Goal: Use online tool/utility: Utilize a website feature to perform a specific function

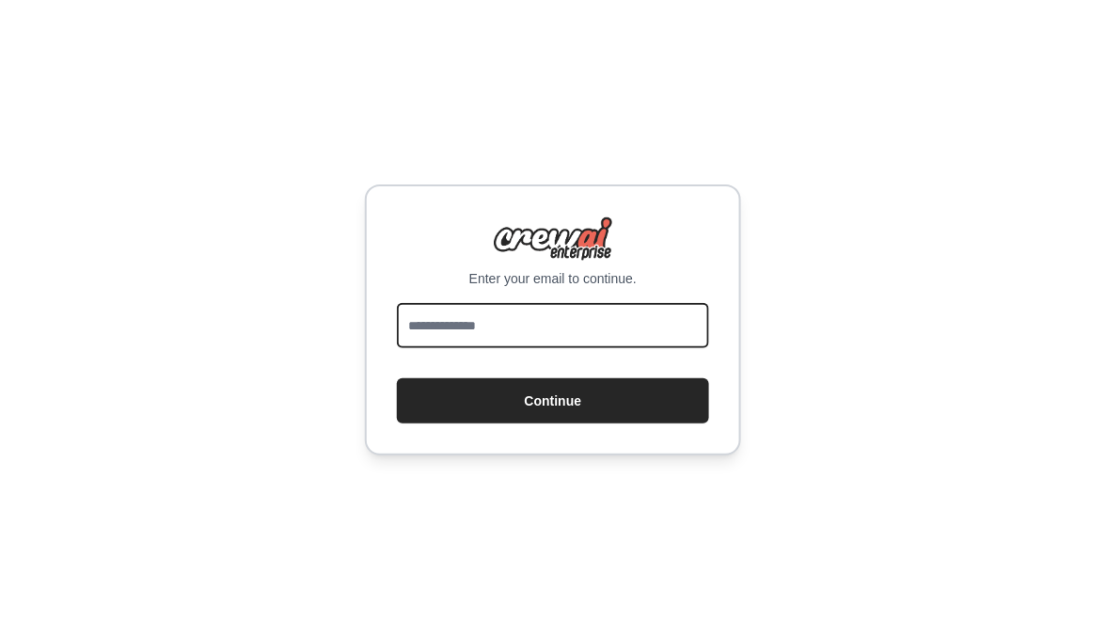
click at [604, 327] on input "email" at bounding box center [553, 325] width 312 height 45
type input "**********"
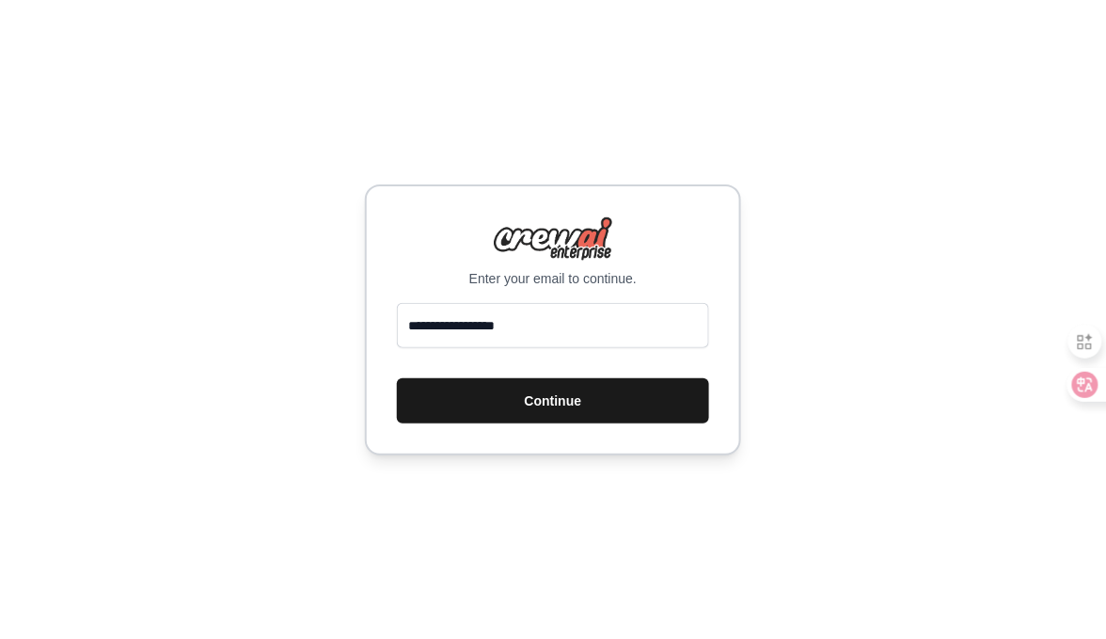
click at [584, 423] on button "Continue" at bounding box center [553, 400] width 312 height 45
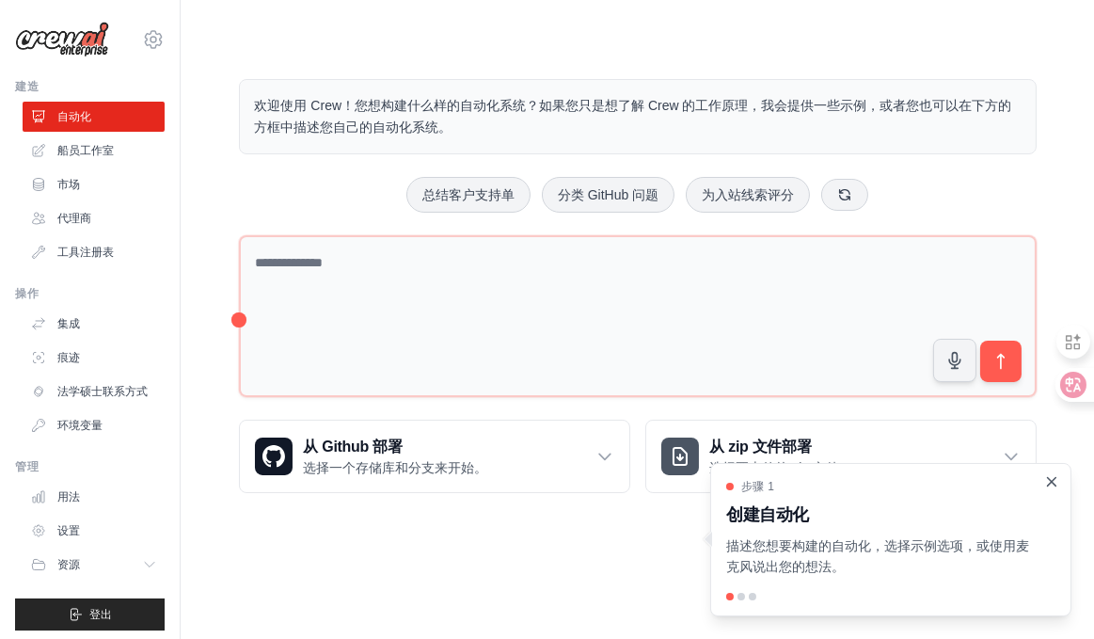
click at [1048, 477] on icon "关闭演练" at bounding box center [1052, 481] width 8 height 8
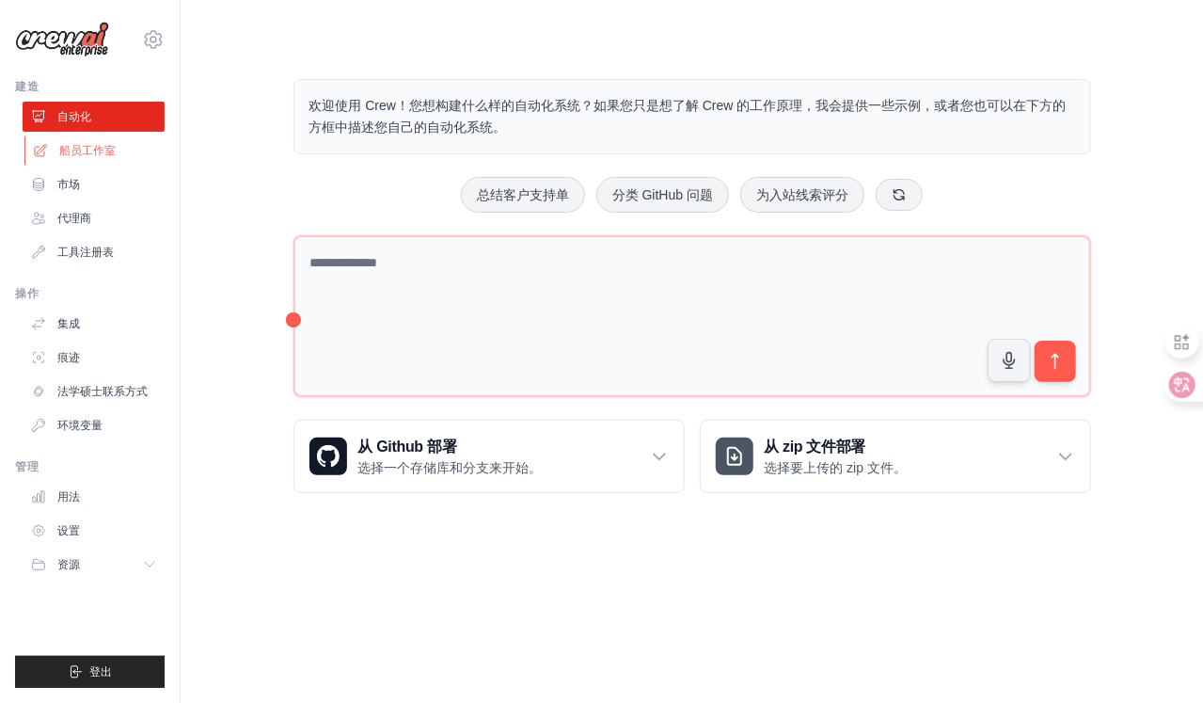
click at [116, 157] on font "船员工作室" at bounding box center [87, 150] width 56 height 13
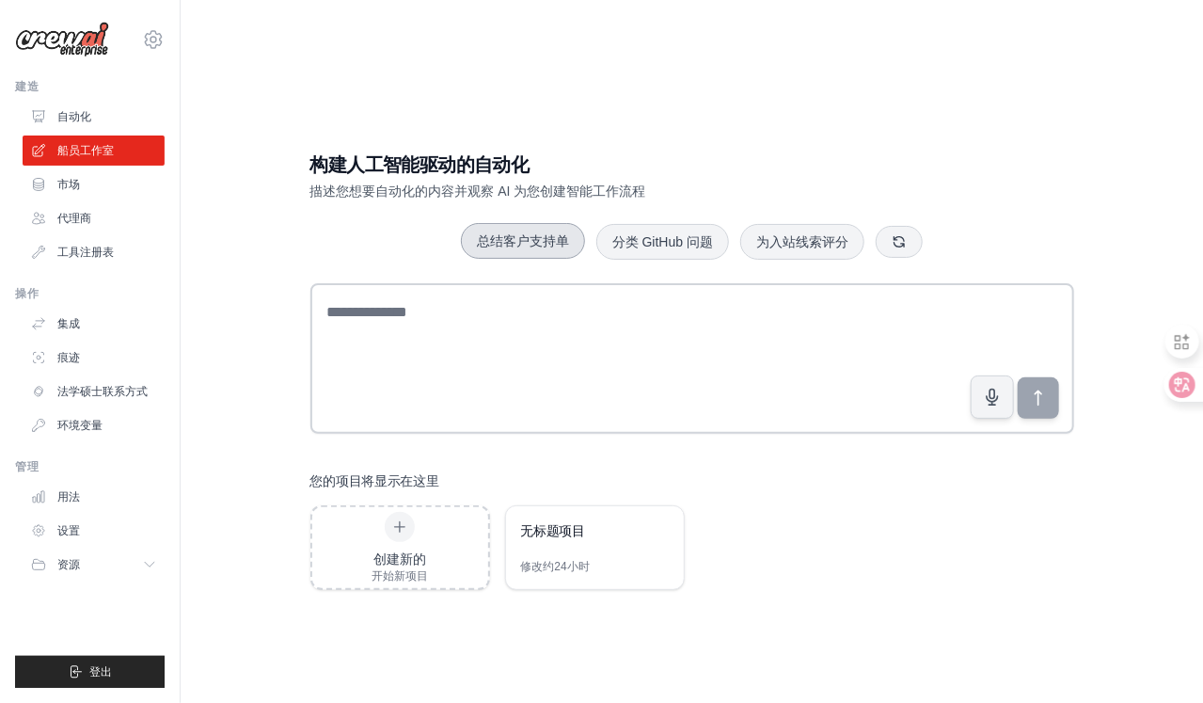
click at [477, 233] on font "总结客户支持单" at bounding box center [523, 240] width 92 height 15
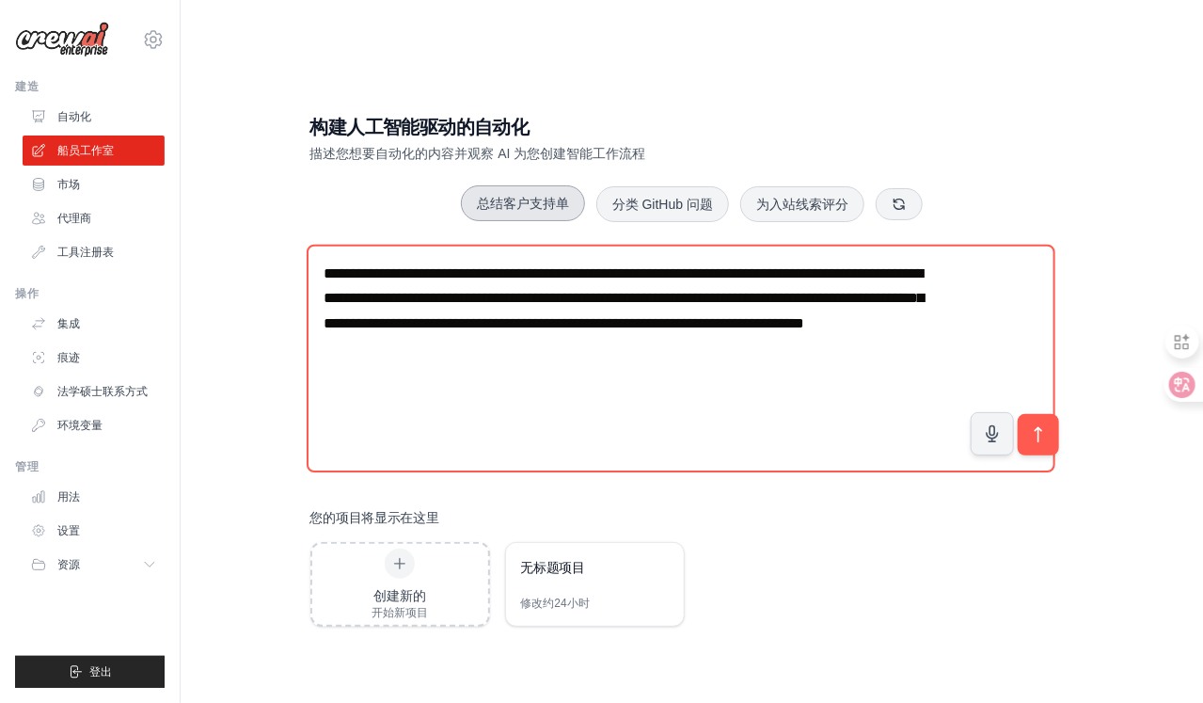
click at [477, 211] on font "总结客户支持单" at bounding box center [523, 203] width 92 height 15
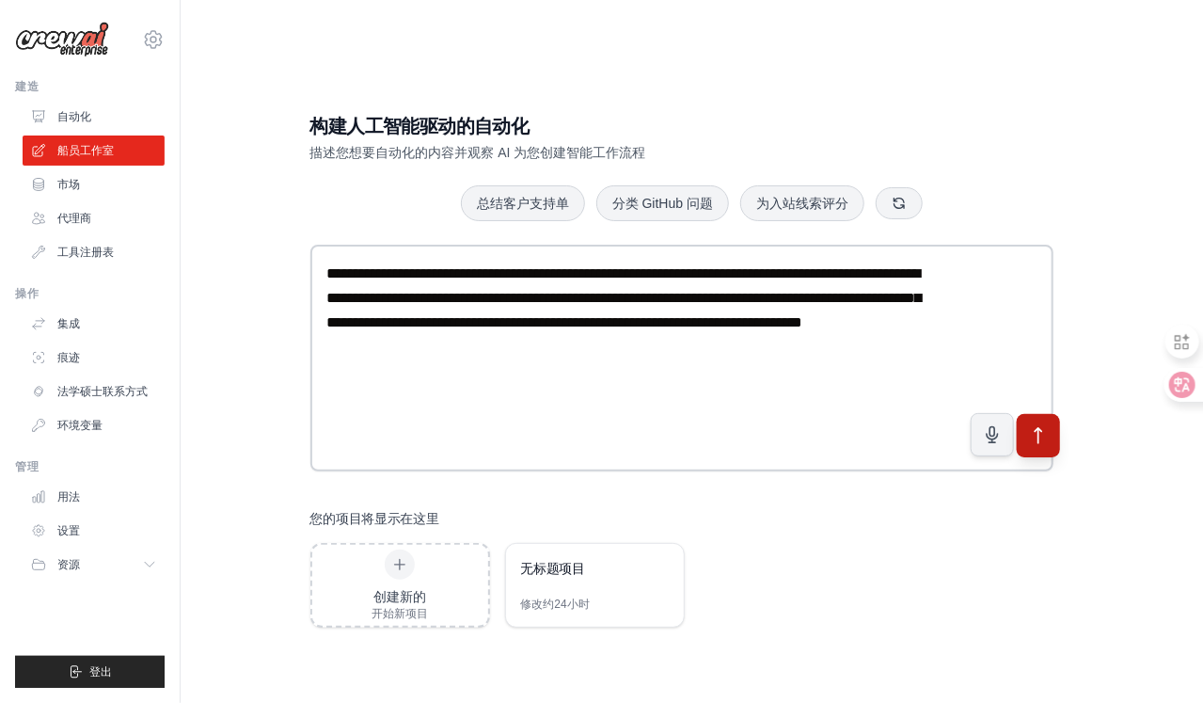
click at [1038, 451] on button "submit" at bounding box center [1037, 435] width 43 height 43
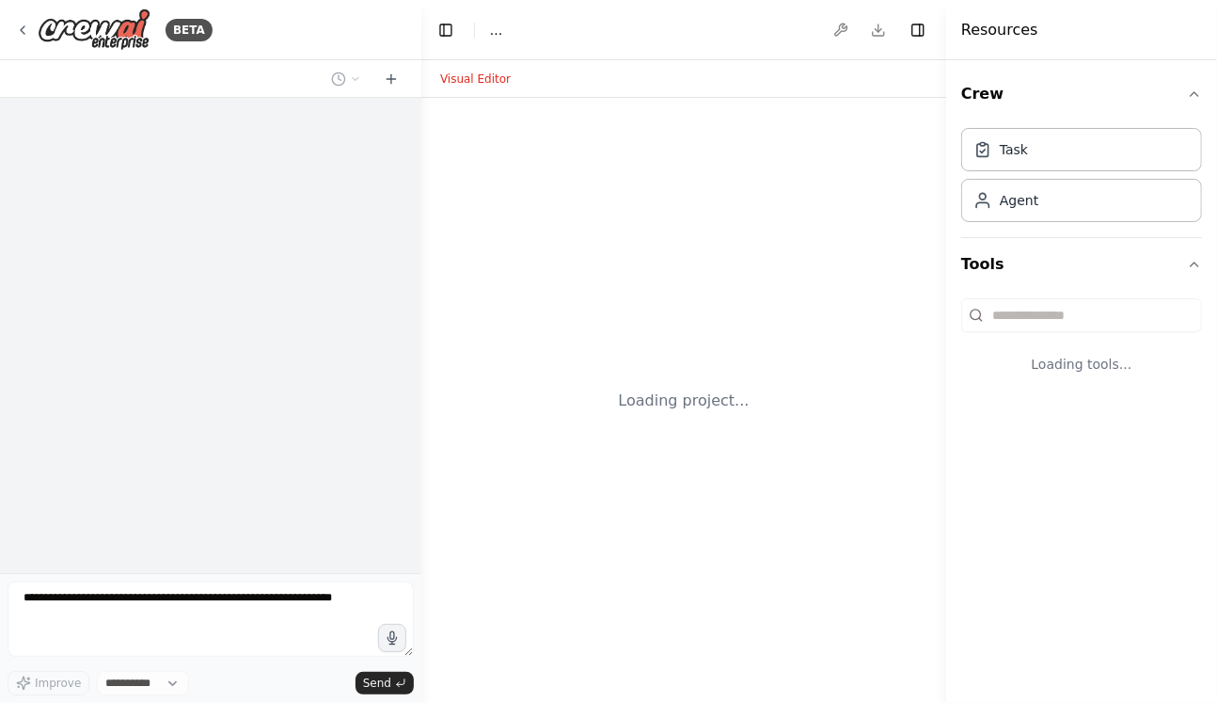
select select "****"
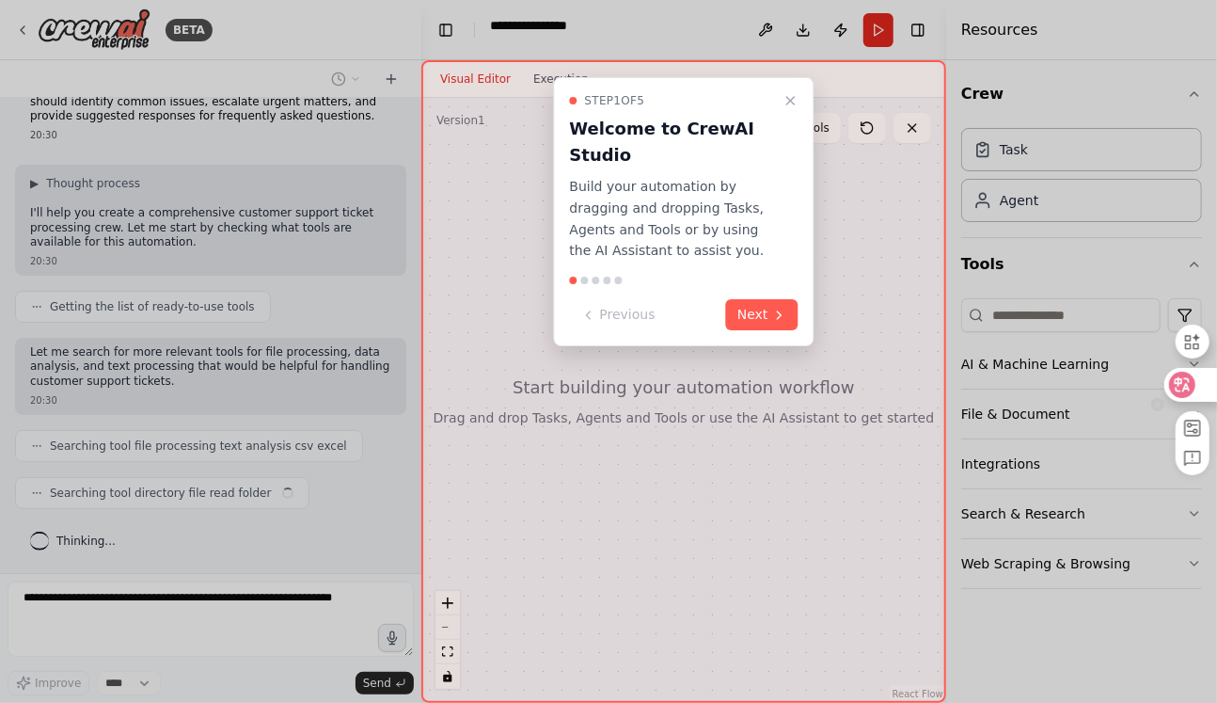
scroll to position [607, 0]
click at [1190, 385] on icon at bounding box center [1182, 384] width 19 height 19
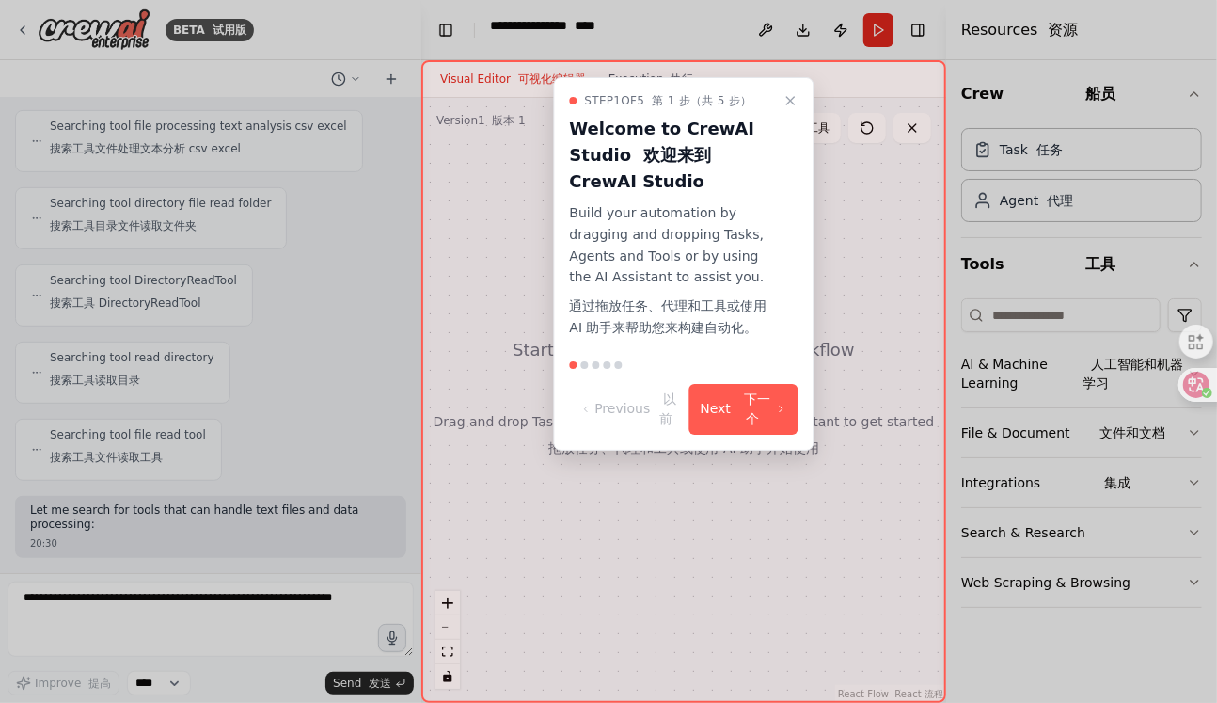
scroll to position [1291, 0]
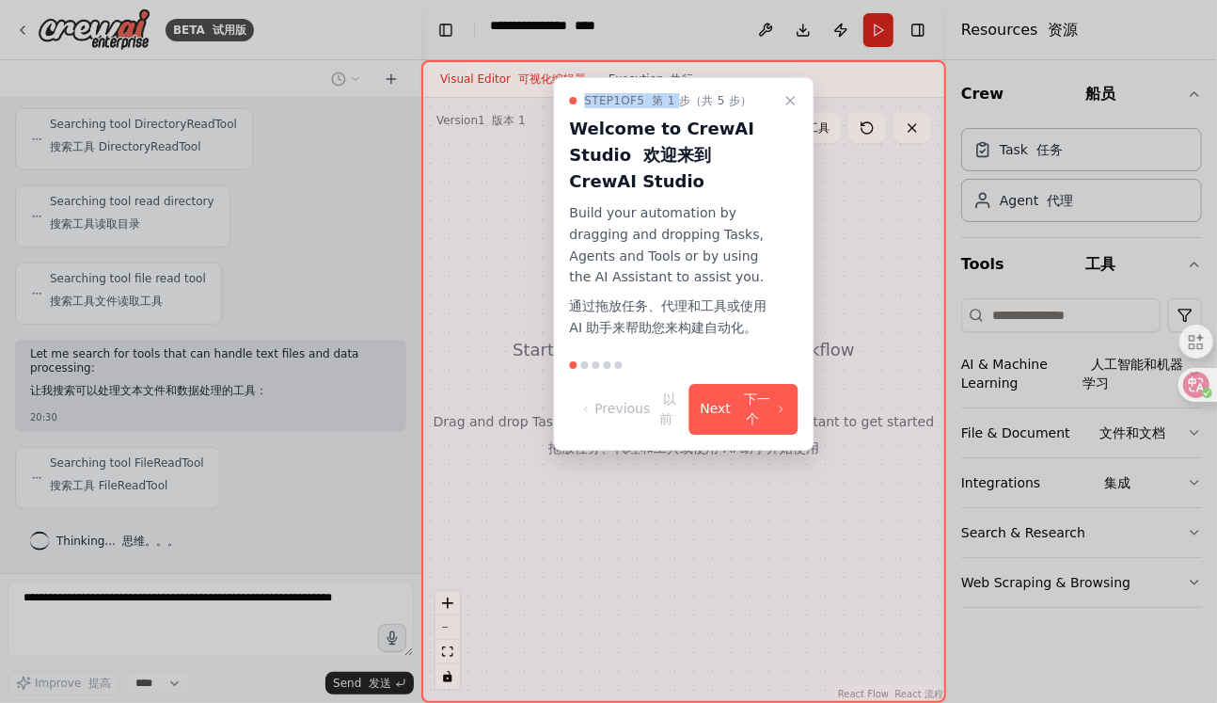
drag, startPoint x: 745, startPoint y: 122, endPoint x: 709, endPoint y: 74, distance: 59.8
click at [709, 74] on div "BETA 试用版 Create a crew that automatically reads through customer support ticket…" at bounding box center [608, 351] width 1217 height 703
click at [709, 74] on div at bounding box center [608, 351] width 1217 height 703
click at [745, 195] on h3 "Welcome to CrewAI Studio 欢迎来到 CrewAI Studio" at bounding box center [673, 155] width 206 height 79
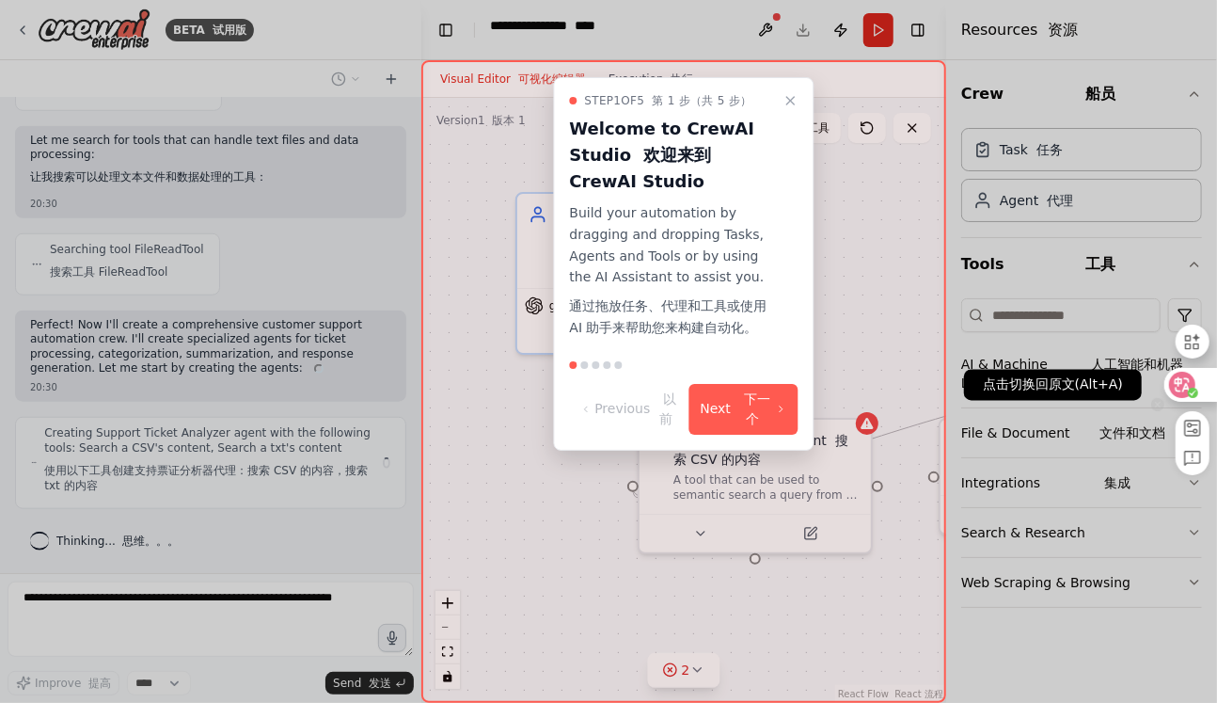
click at [1188, 389] on icon at bounding box center [1193, 393] width 10 height 10
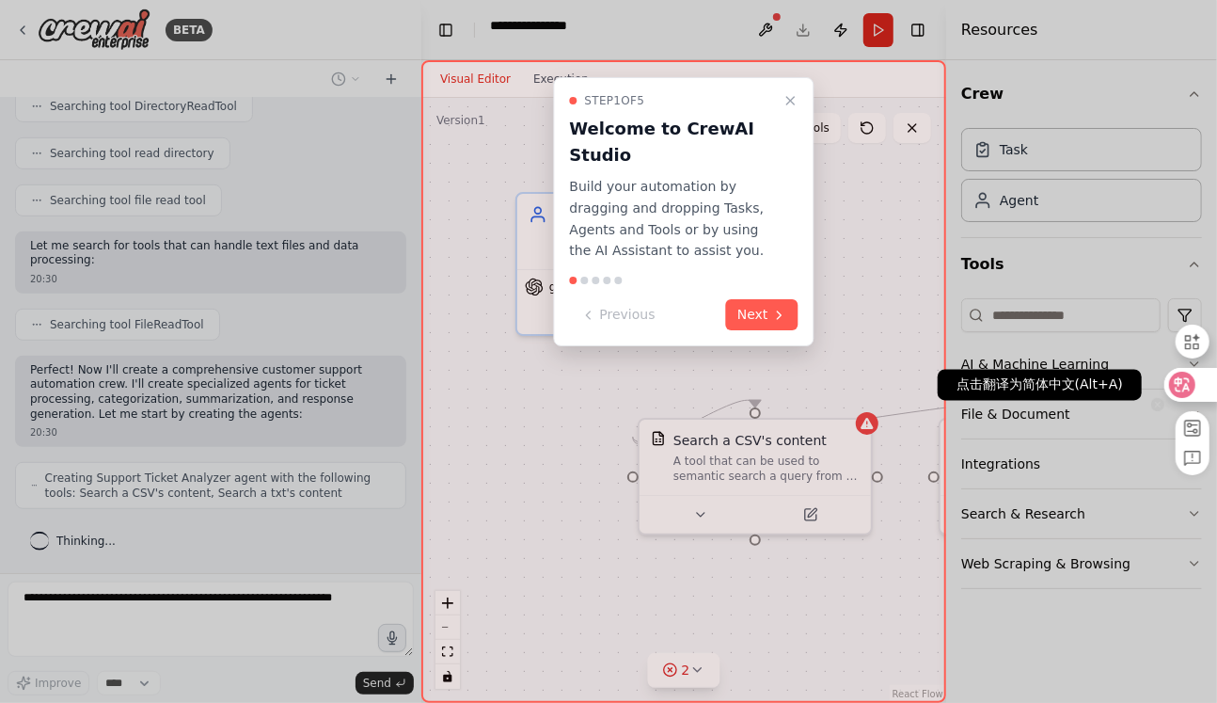
scroll to position [1361, 0]
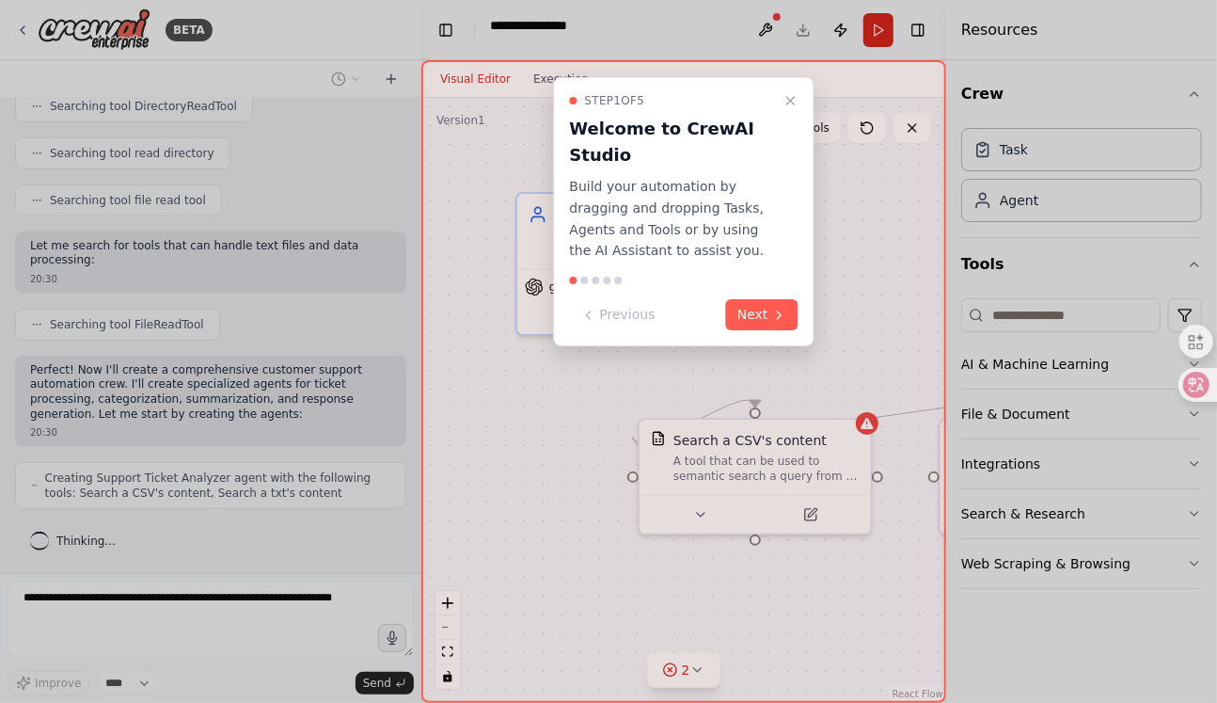
click at [730, 330] on button "Next" at bounding box center [762, 314] width 72 height 31
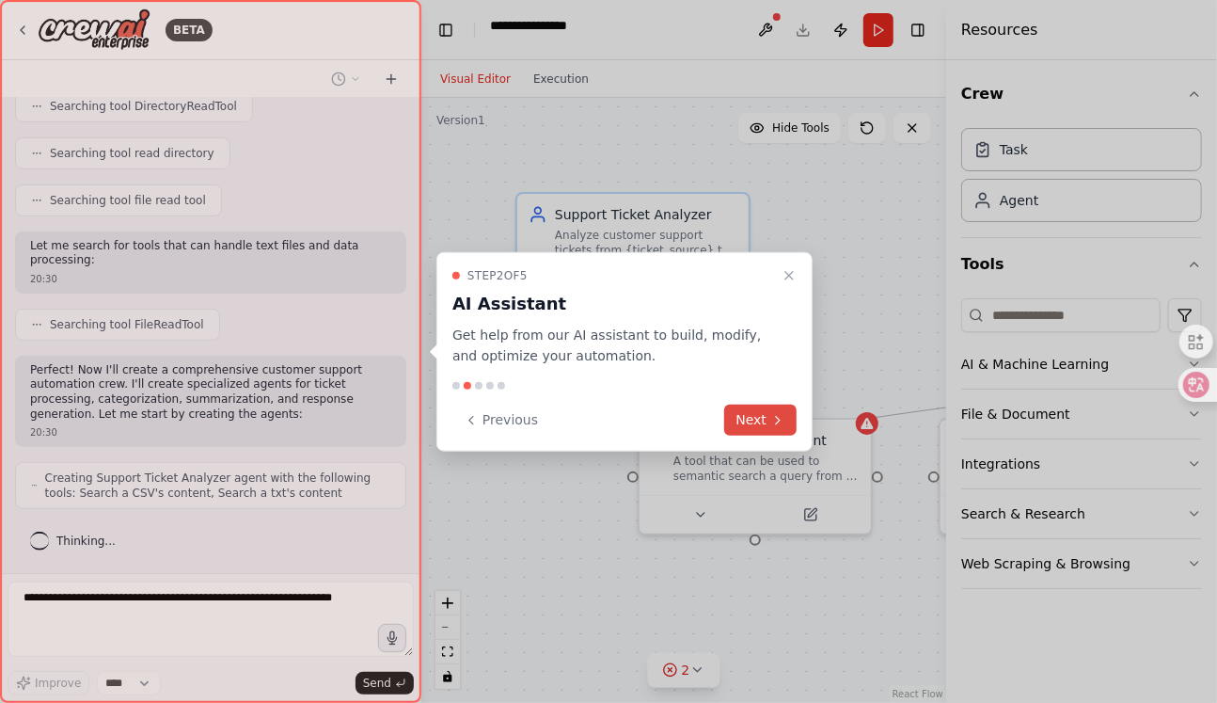
scroll to position [1453, 0]
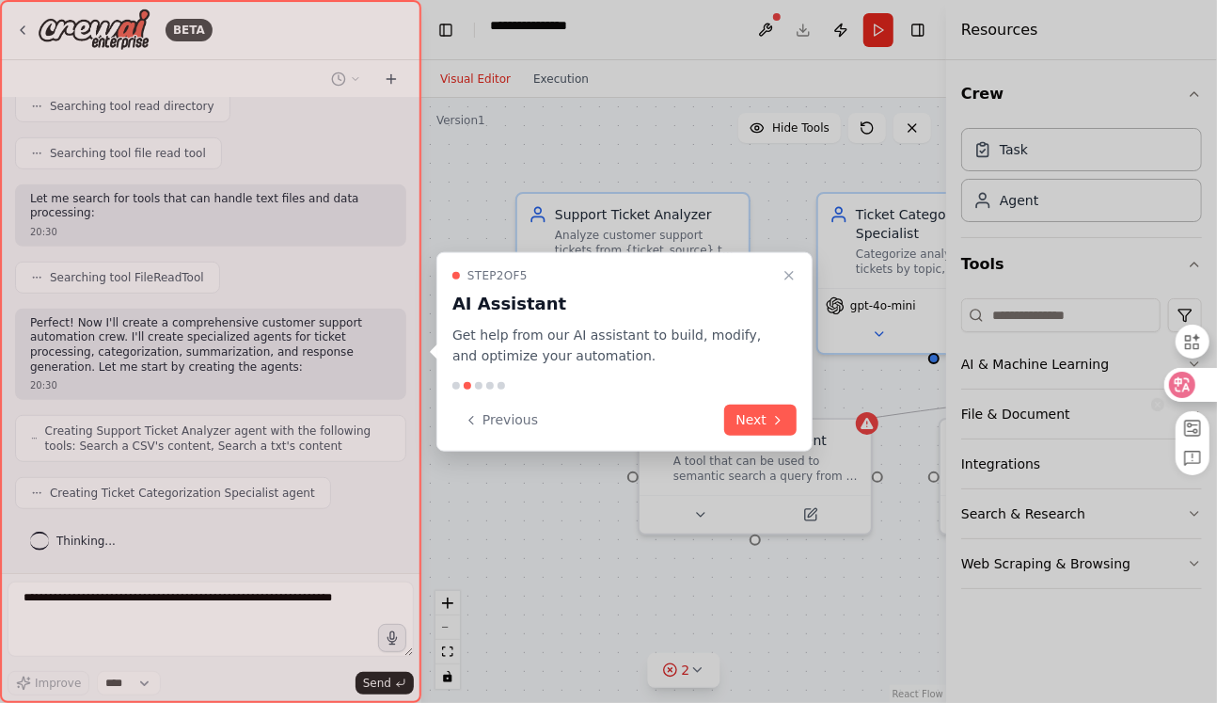
click at [1187, 388] on icon at bounding box center [1183, 384] width 16 height 15
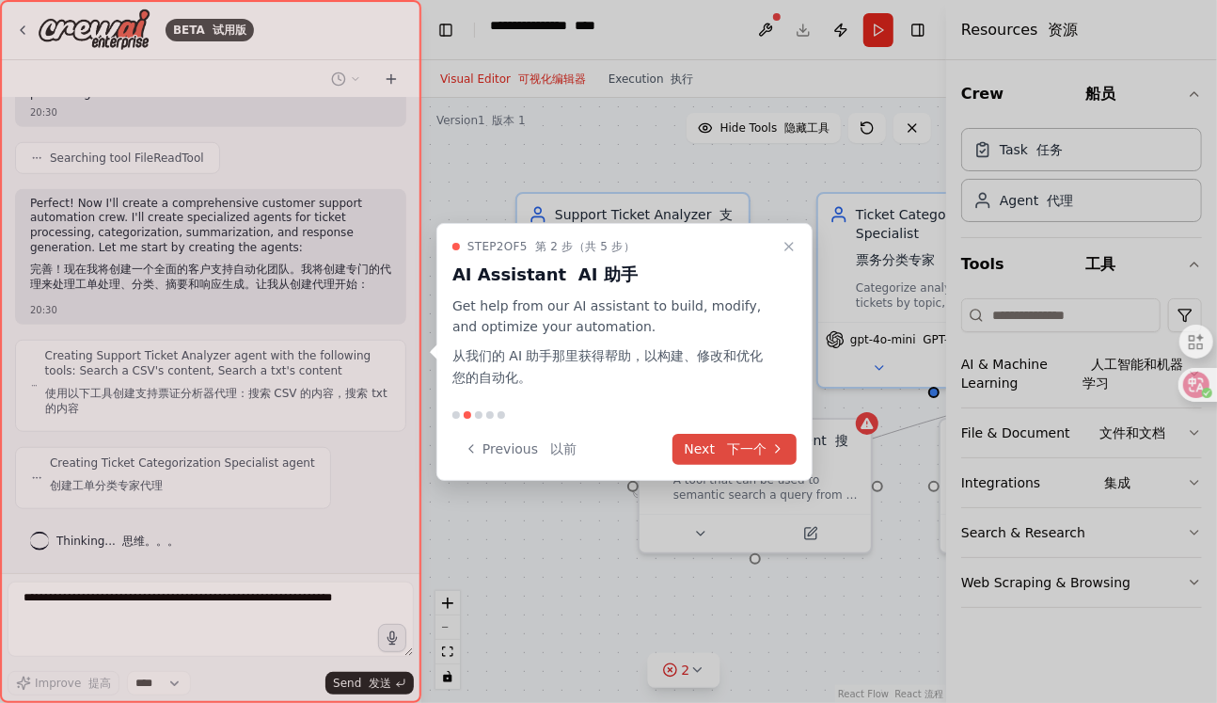
scroll to position [1768, 0]
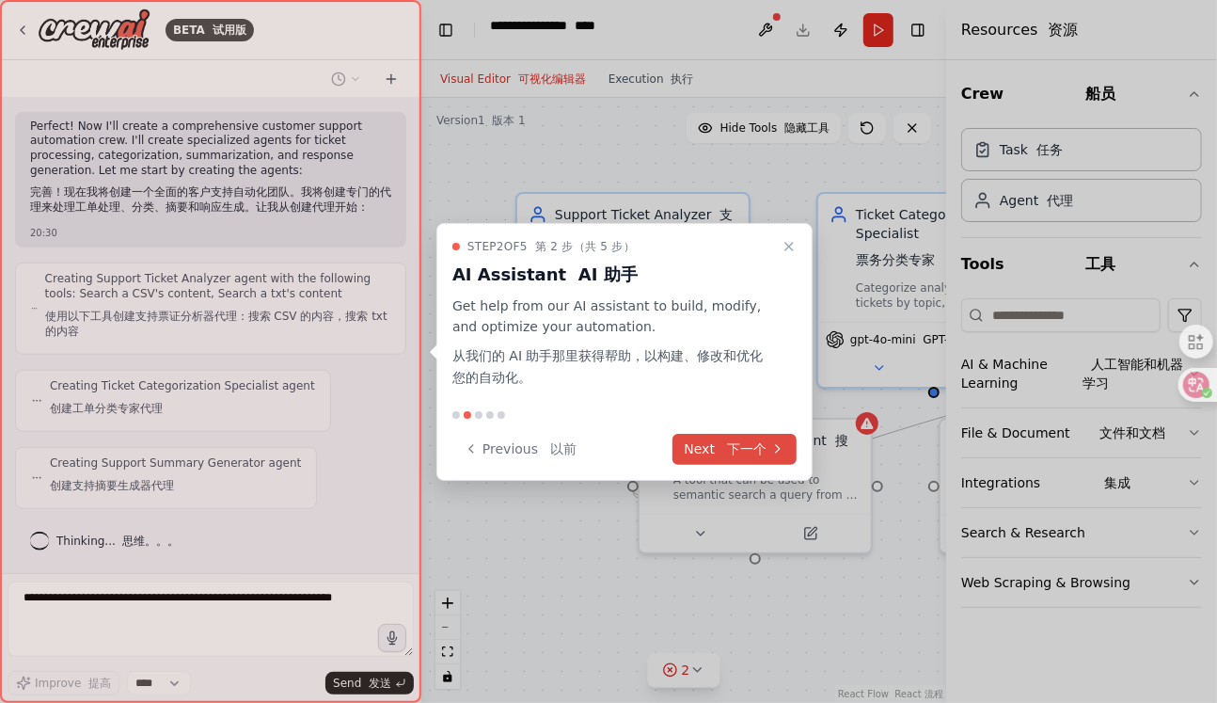
click at [759, 465] on button "Next 下一个" at bounding box center [735, 449] width 124 height 31
click at [759, 527] on div at bounding box center [608, 351] width 1217 height 703
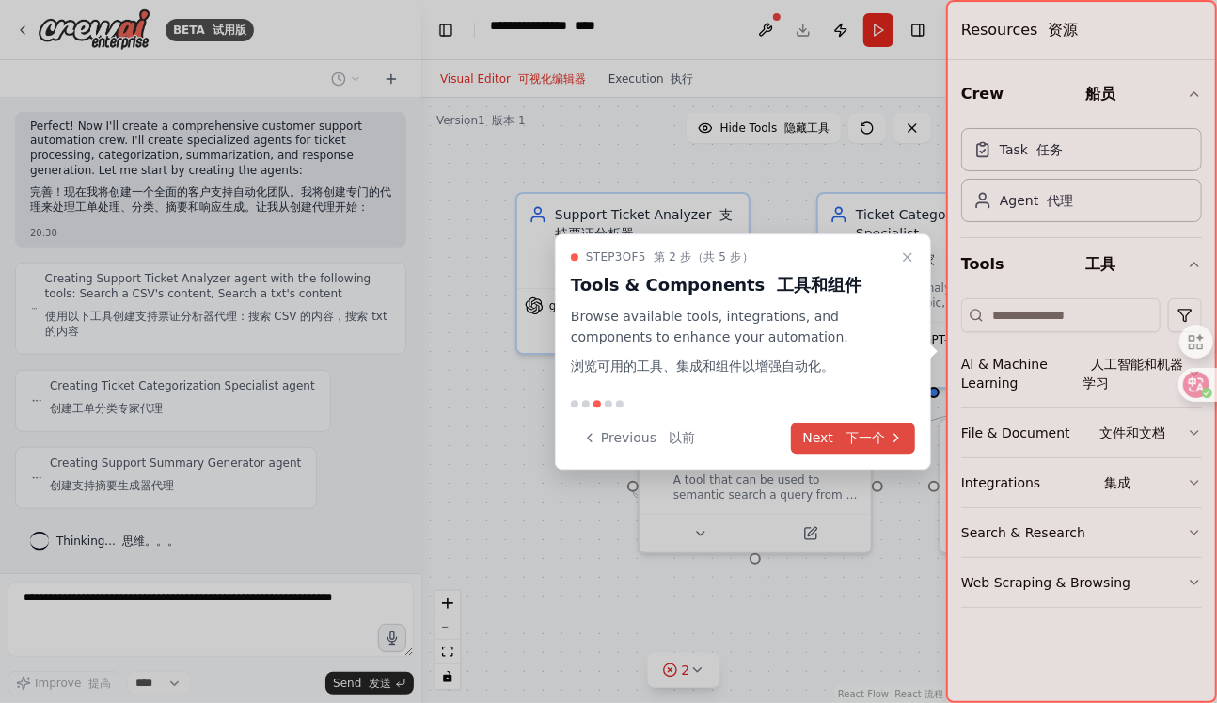
click at [851, 445] on font "下一个" at bounding box center [866, 437] width 40 height 15
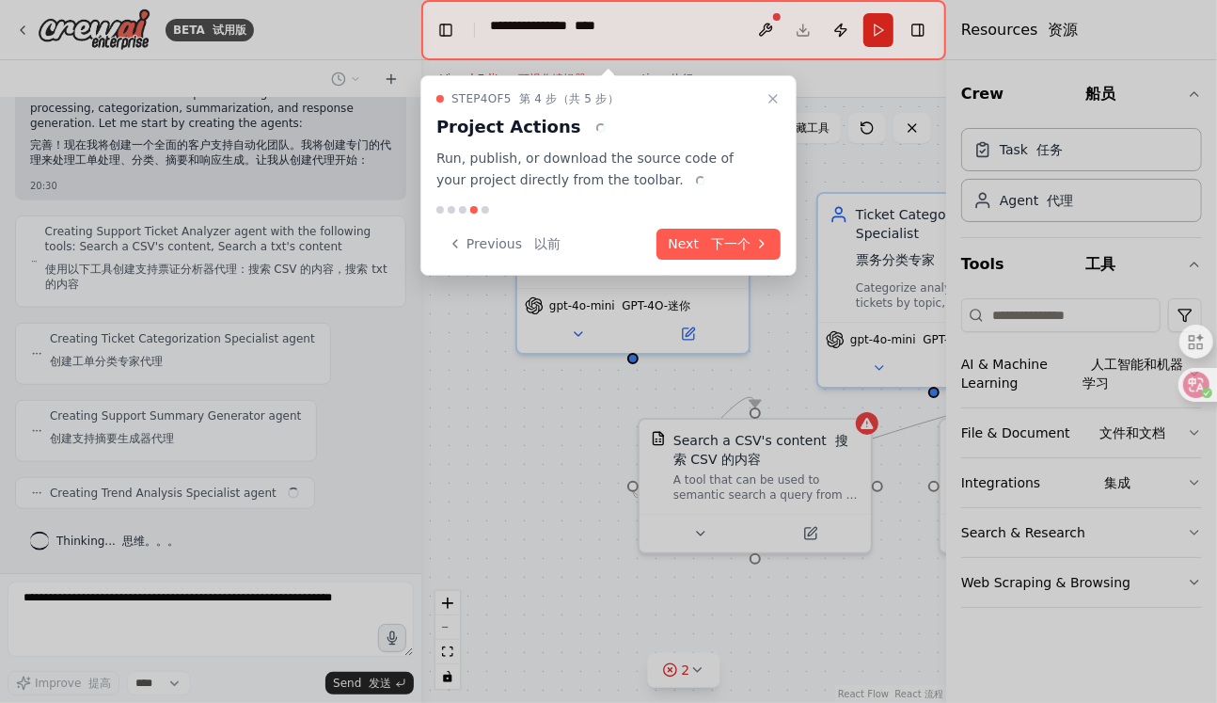
scroll to position [1897, 0]
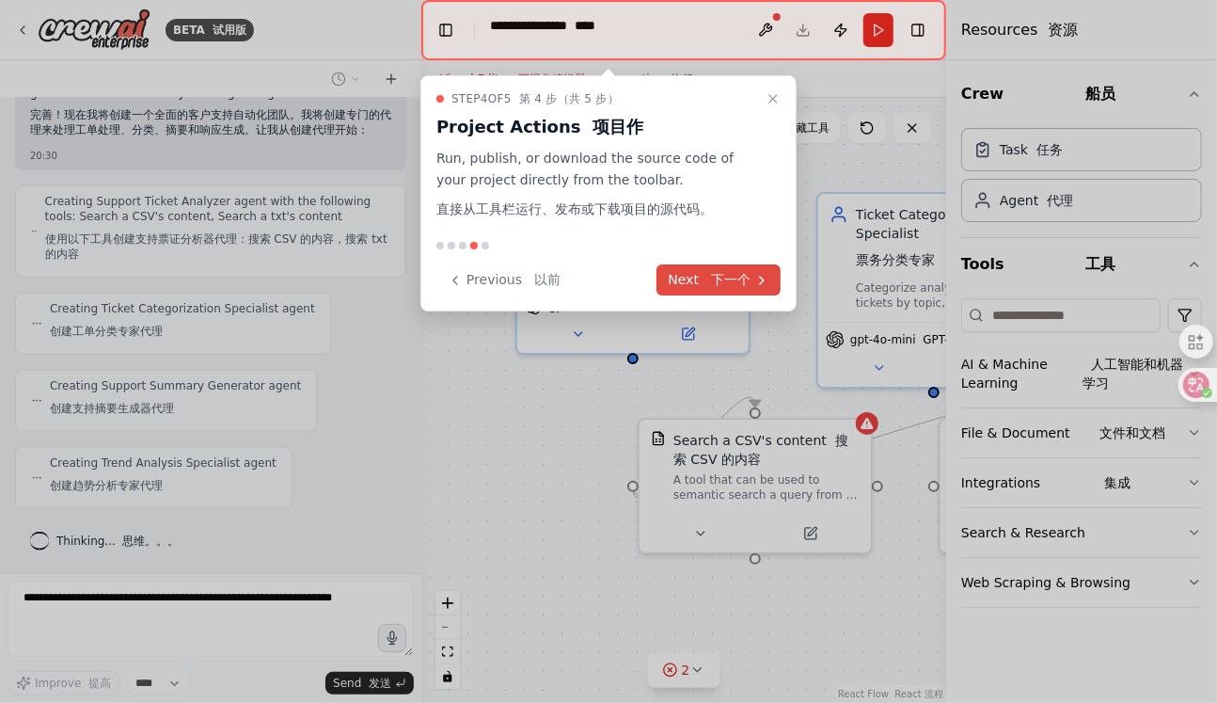
click at [734, 290] on font "下一个" at bounding box center [727, 280] width 48 height 20
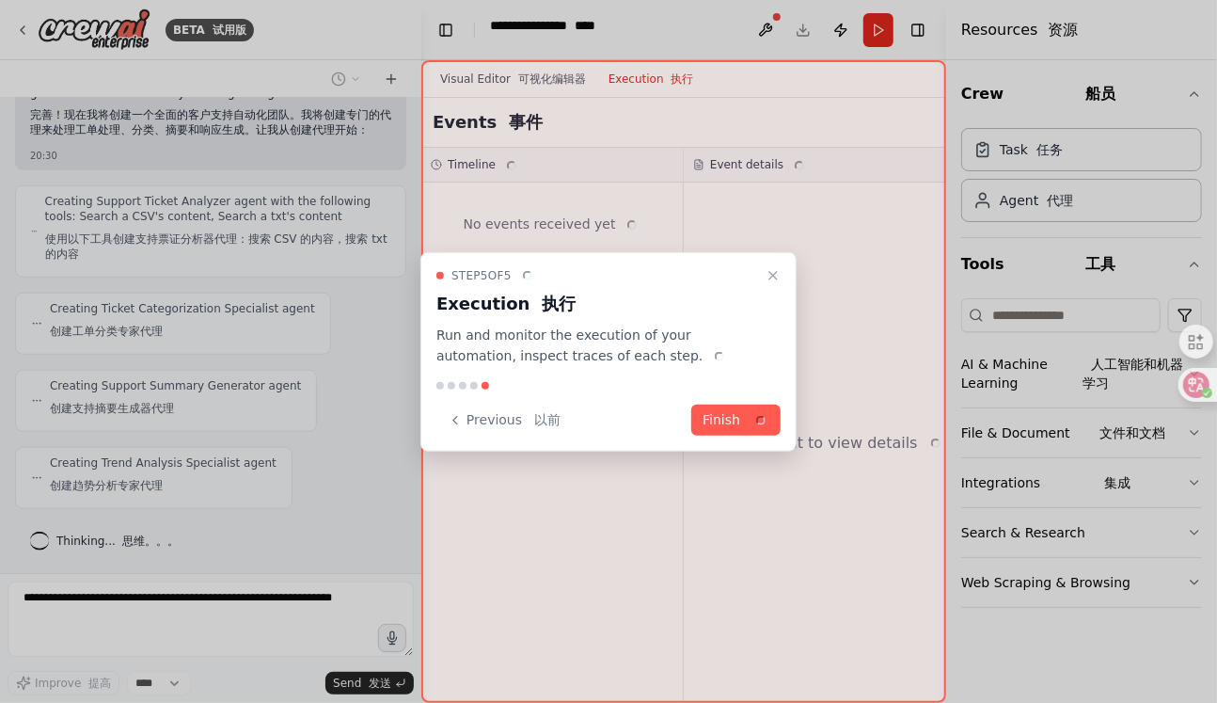
click at [734, 436] on button "Finish" at bounding box center [735, 420] width 89 height 31
click at [0, 0] on div "Search a CSV's content 搜索 CSV 的内容 A tool that can be used to semantic search a …" at bounding box center [0, 0] width 0 height 0
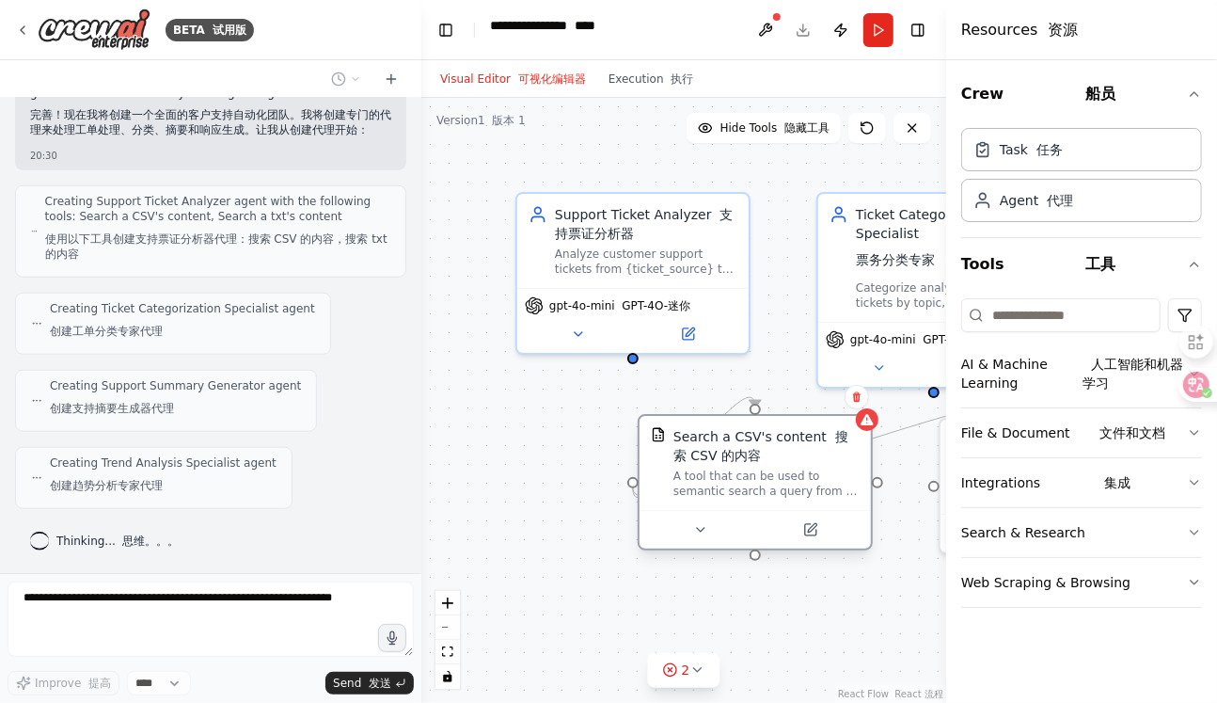
scroll to position [2026, 0]
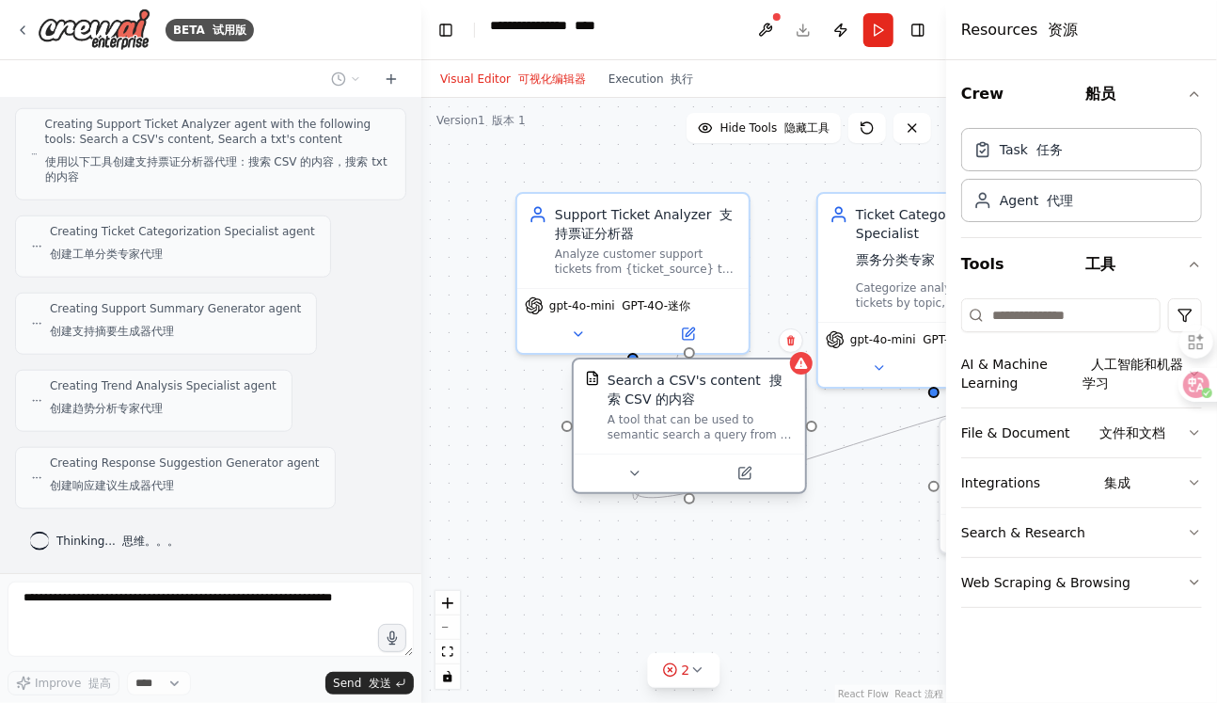
drag, startPoint x: 741, startPoint y: 488, endPoint x: 681, endPoint y: 435, distance: 80.6
click at [681, 408] on div "Search a CSV's content 搜索 CSV 的内容" at bounding box center [701, 390] width 186 height 38
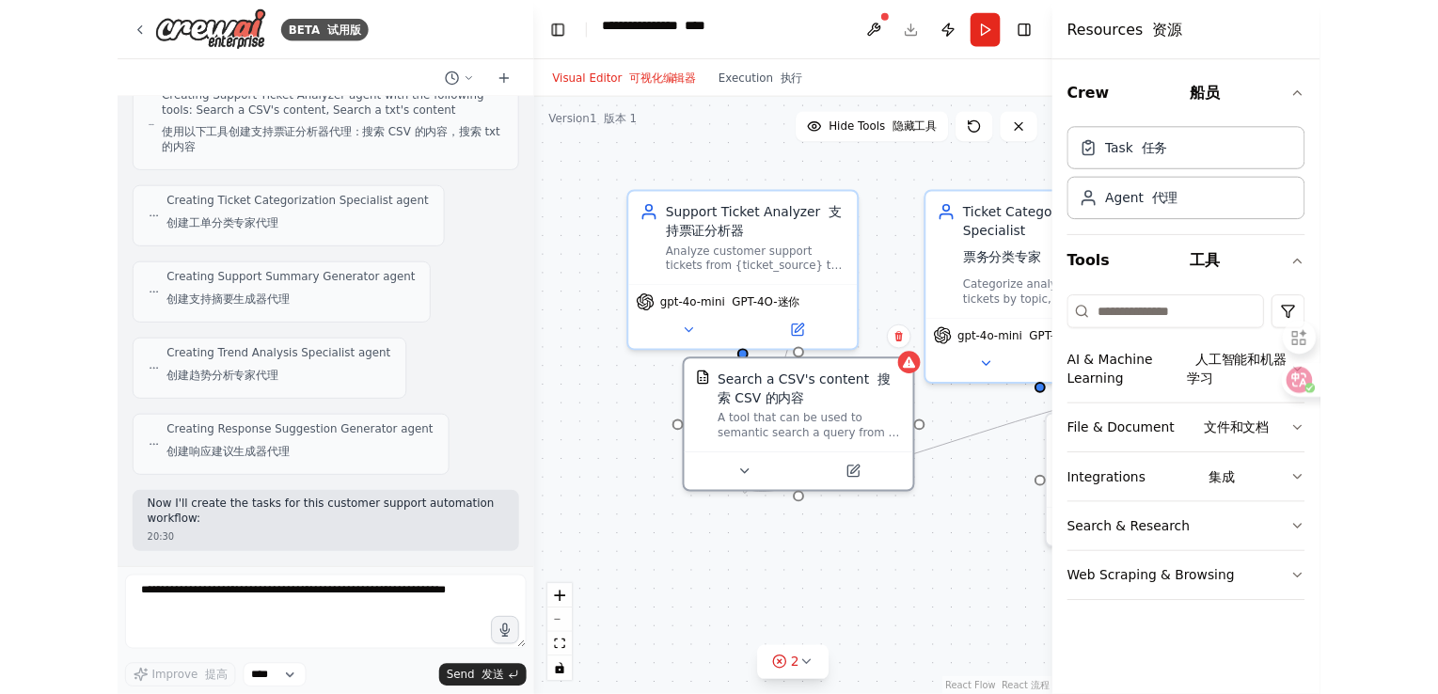
scroll to position [2293, 0]
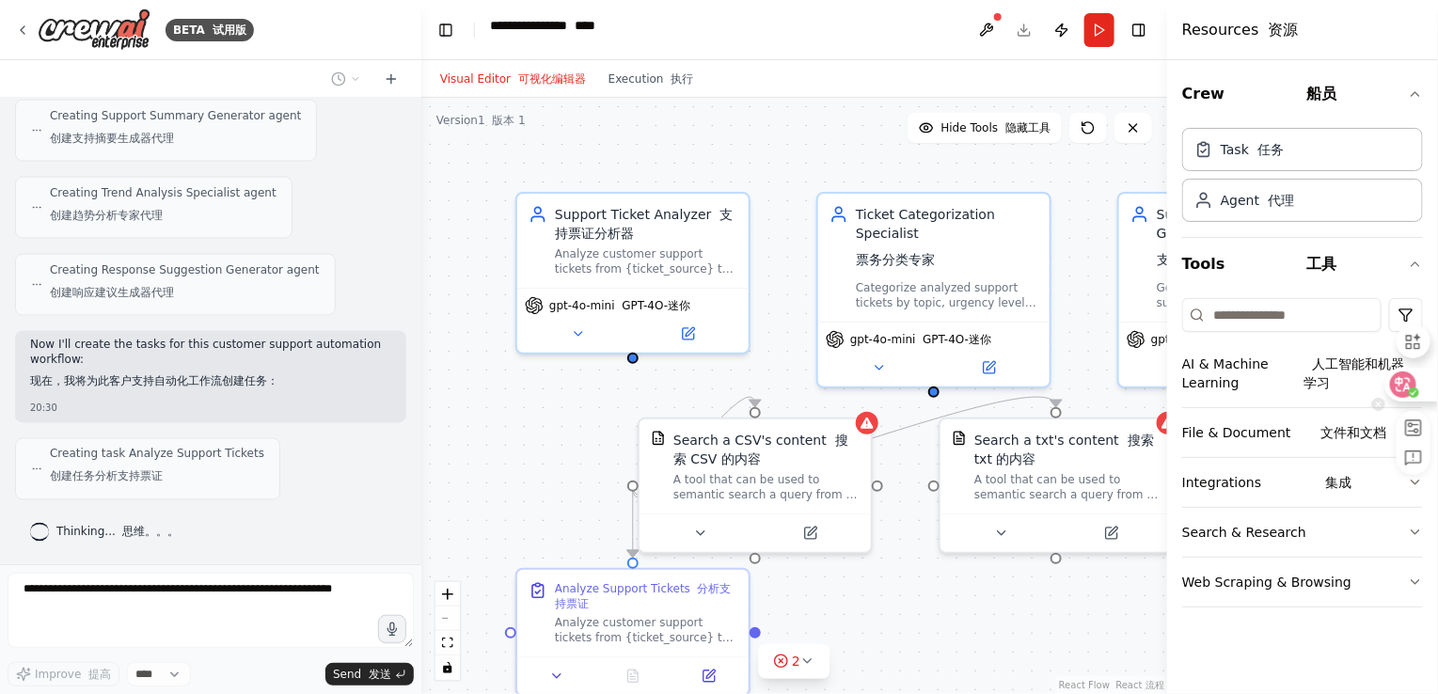
click at [1216, 384] on icon at bounding box center [1403, 384] width 19 height 19
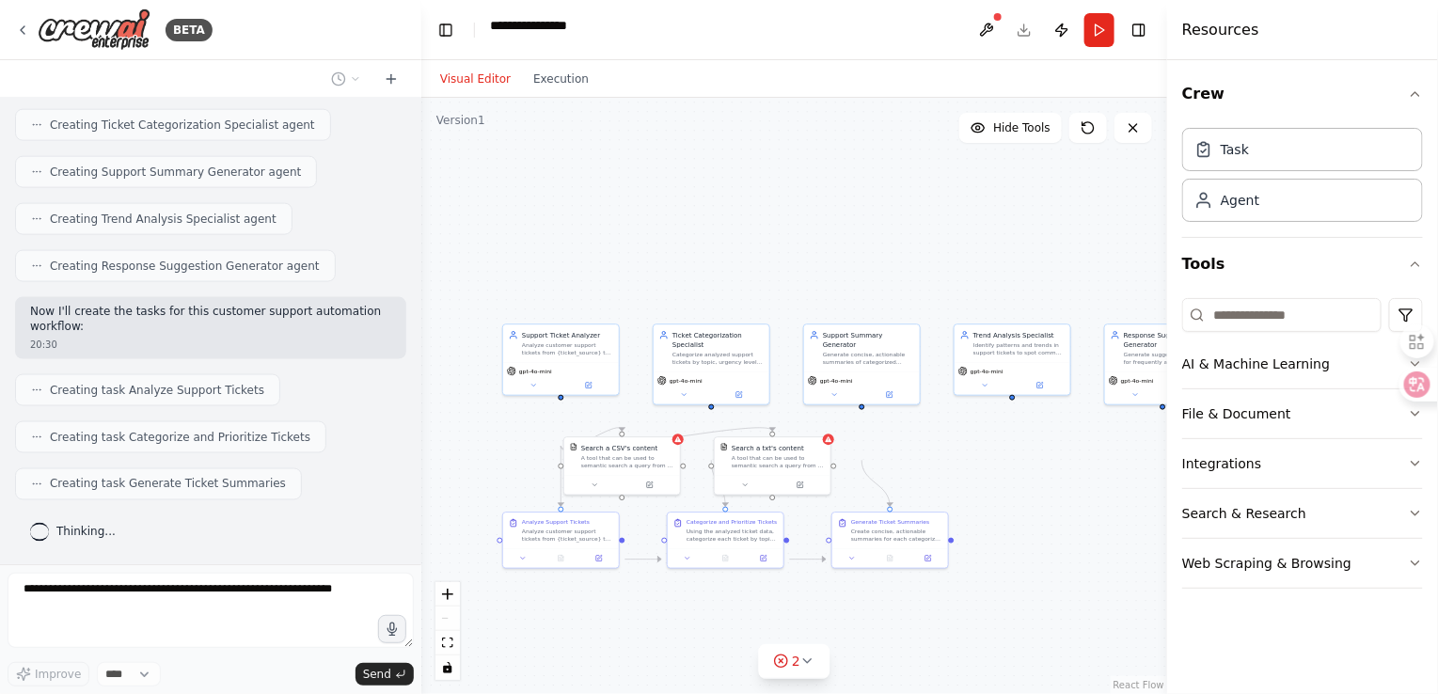
scroll to position [2239, 0]
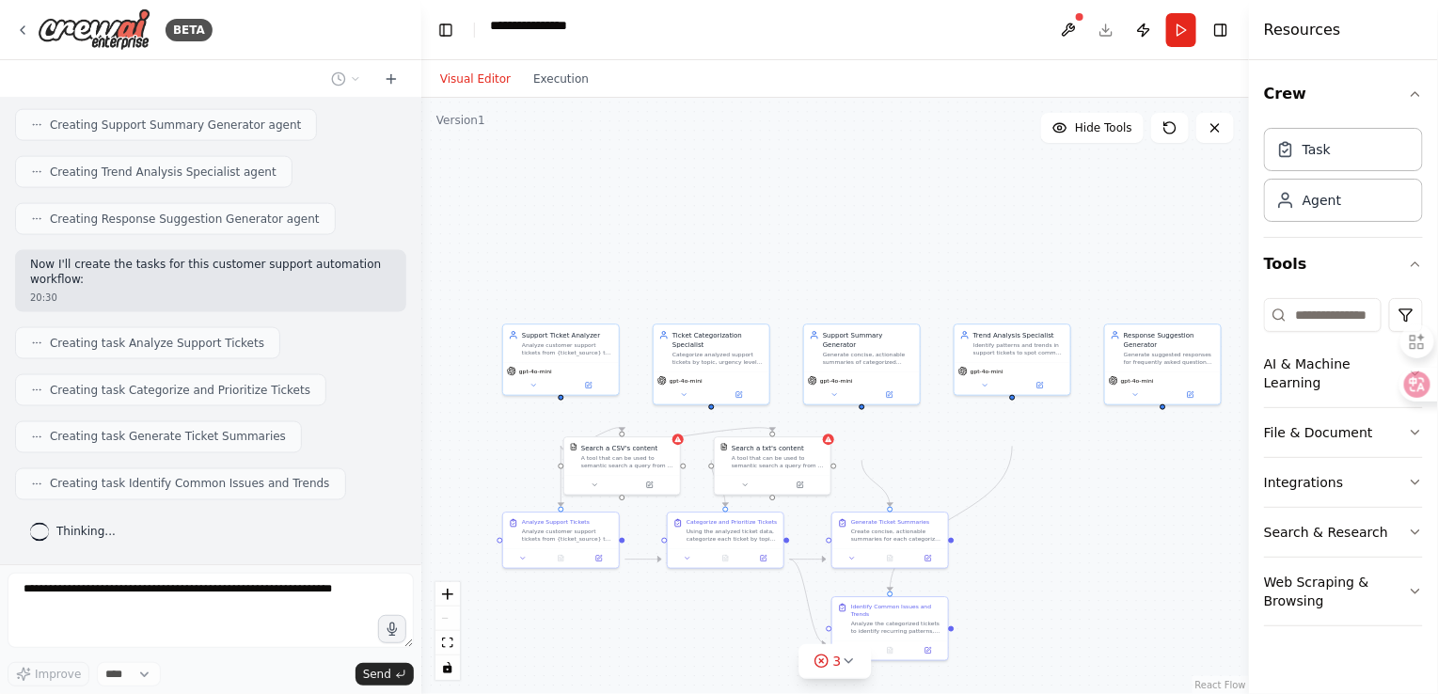
drag, startPoint x: 1167, startPoint y: 548, endPoint x: 1254, endPoint y: 533, distance: 87.7
click at [1216, 533] on div at bounding box center [1253, 347] width 8 height 694
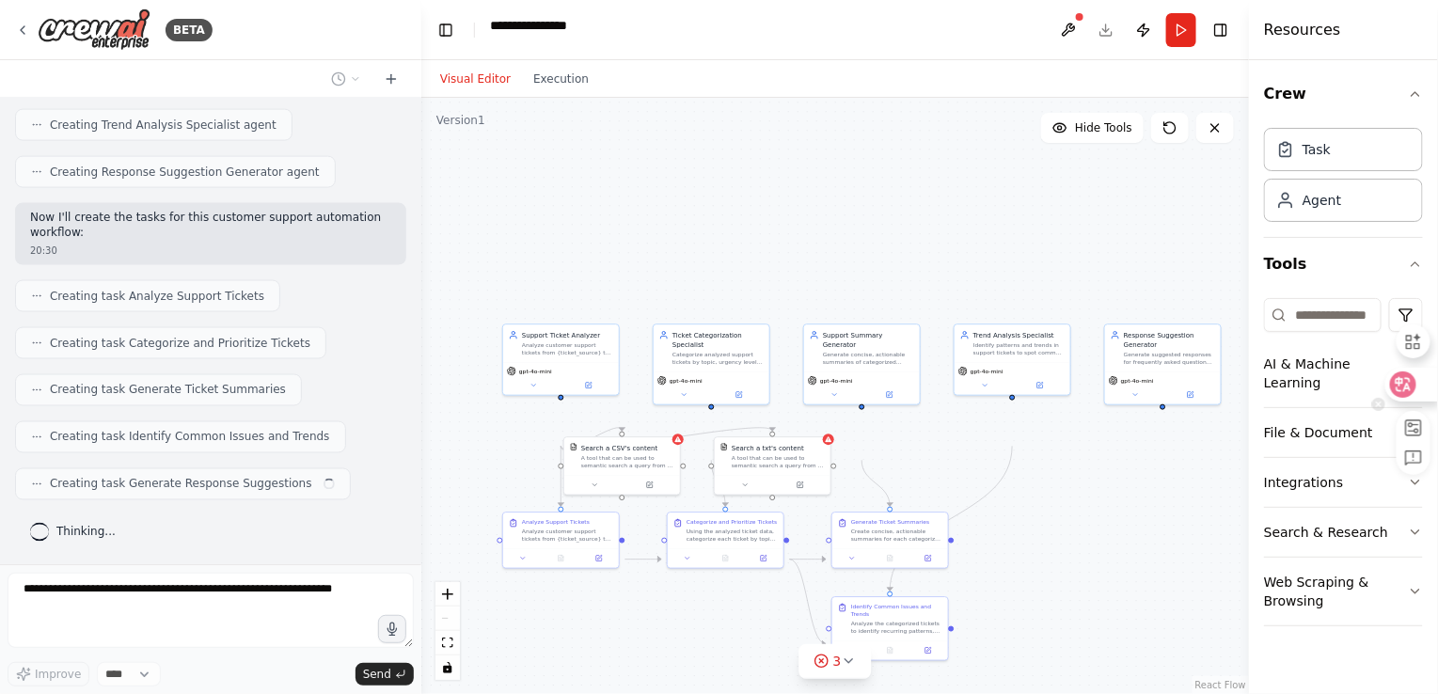
click at [1216, 383] on icon at bounding box center [1403, 384] width 19 height 19
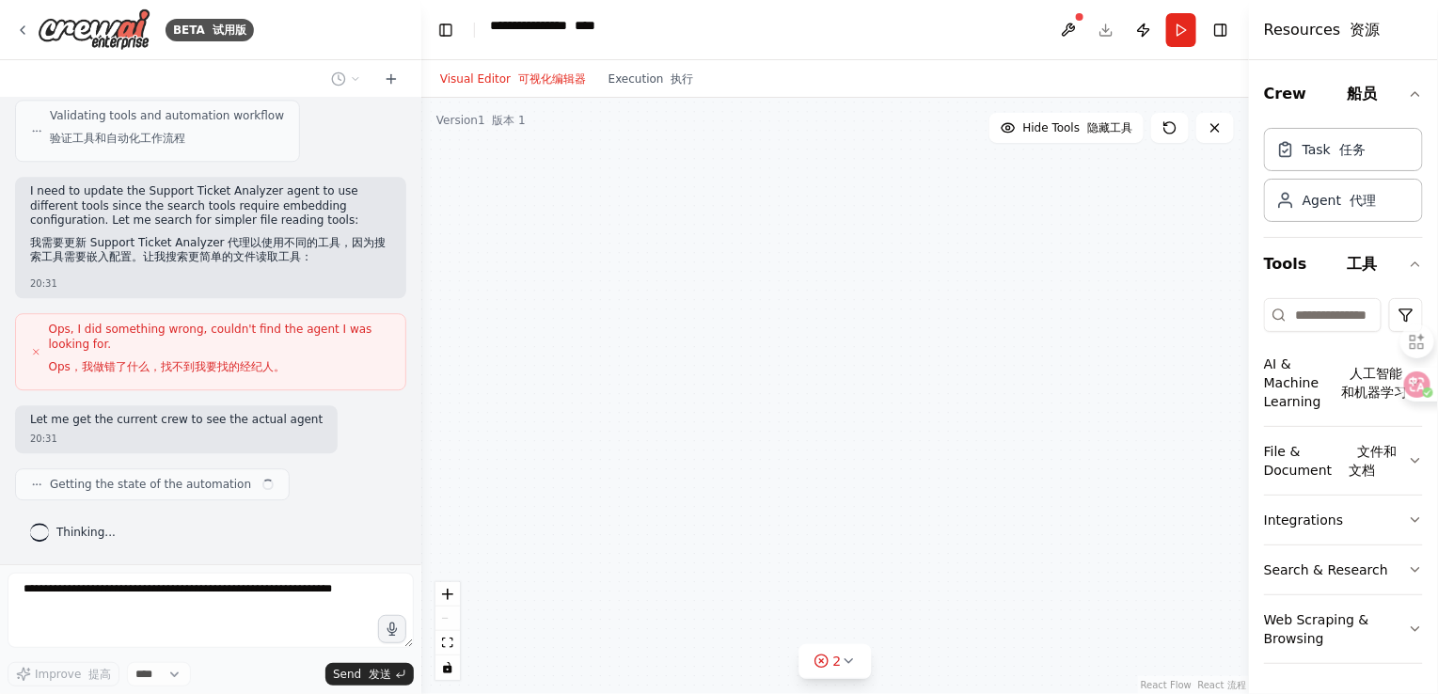
scroll to position [3626, 0]
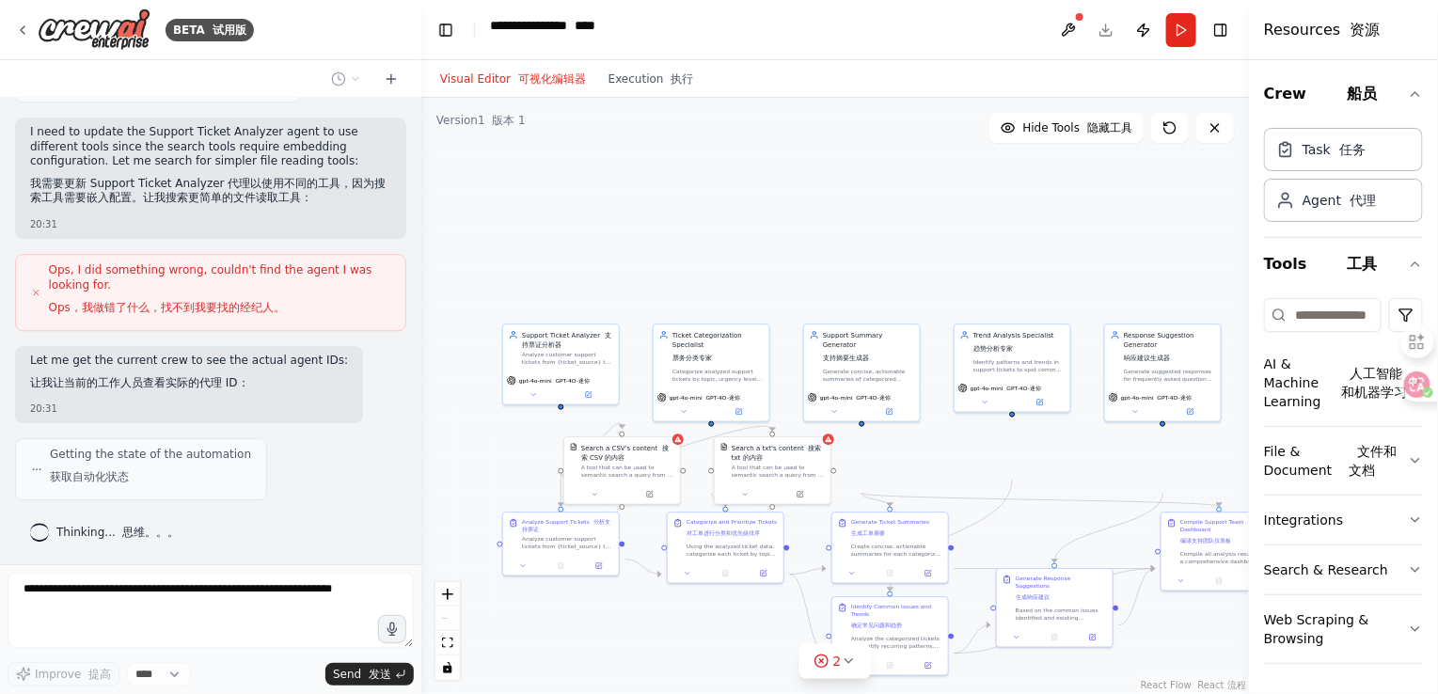
click at [1110, 301] on div ".deletable-edge-delete-btn { width: 20px; height: 20px; border: 0px solid #ffff…" at bounding box center [835, 396] width 828 height 596
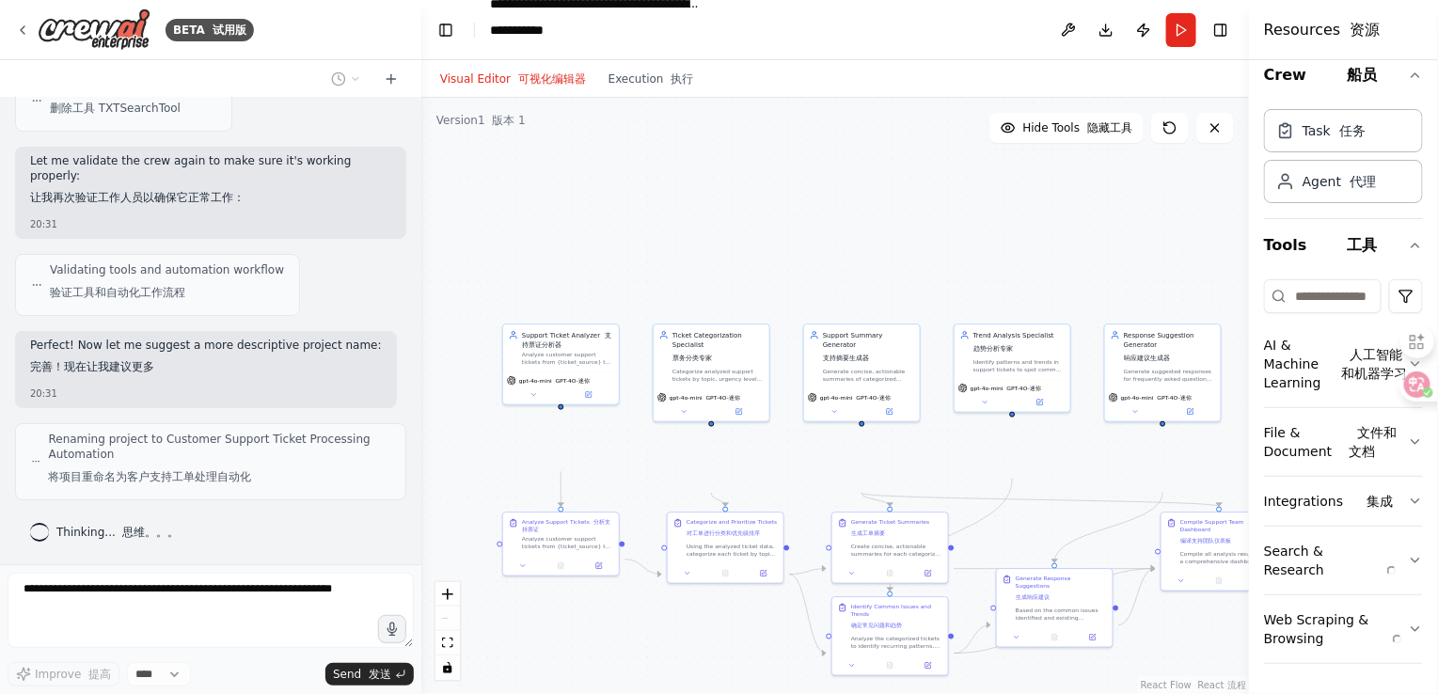
scroll to position [913, 0]
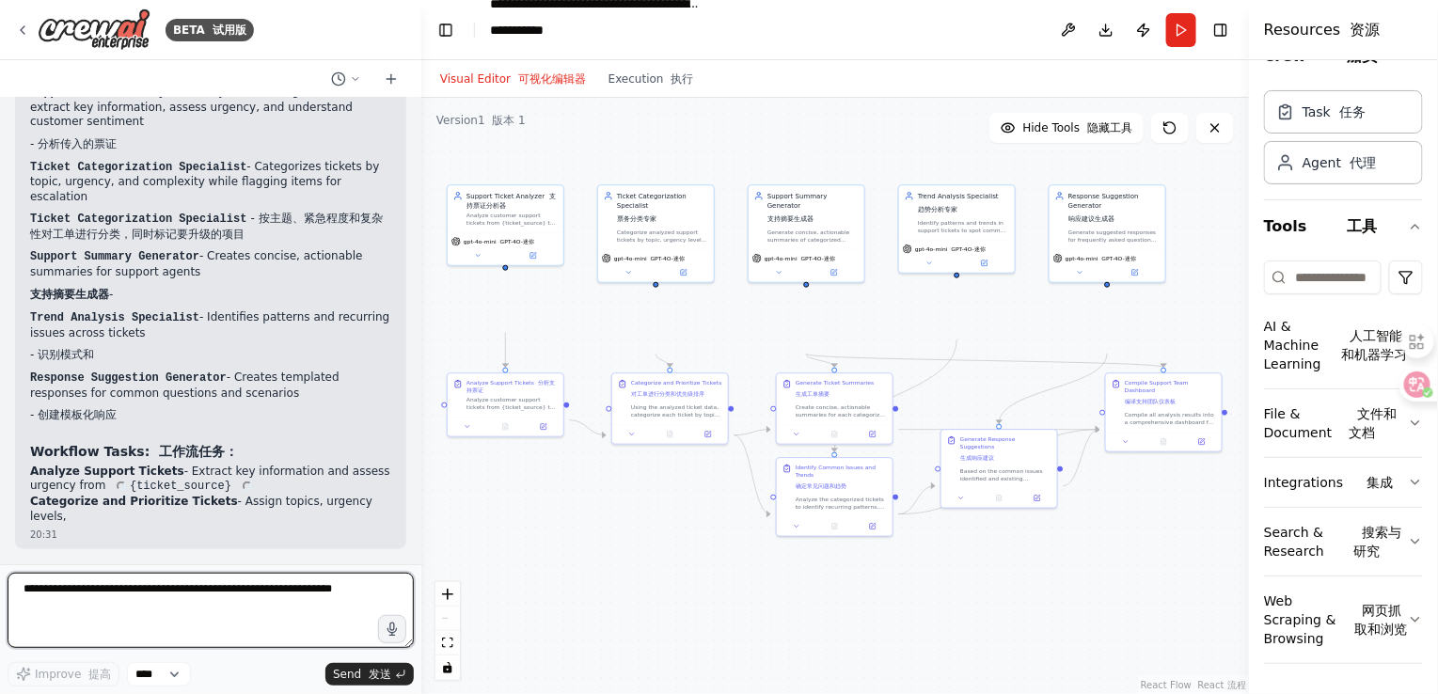
drag, startPoint x: 1055, startPoint y: 559, endPoint x: 999, endPoint y: 420, distance: 149.9
click at [999, 420] on div ".deletable-edge-delete-btn { width: 20px; height: 20px; border: 0px solid #ffff…" at bounding box center [835, 396] width 828 height 596
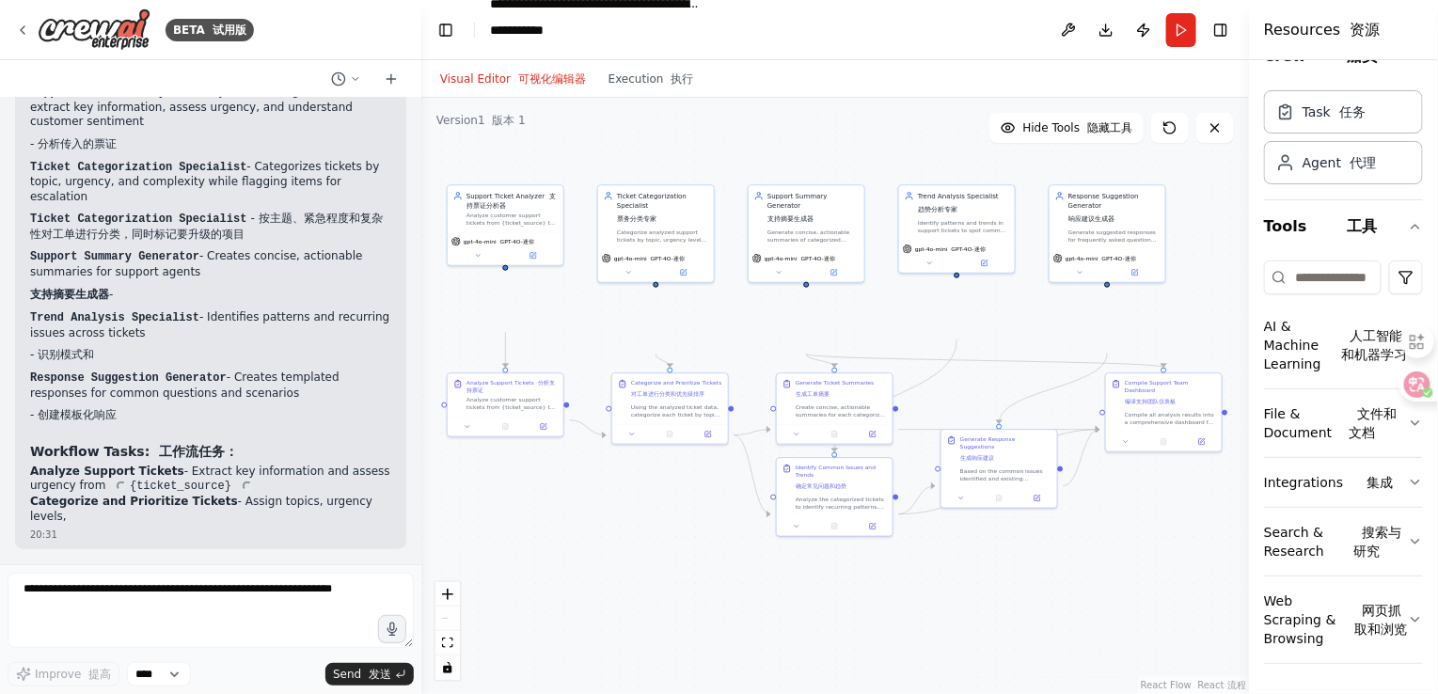
click at [999, 420] on div ".deletable-edge-delete-btn { width: 20px; height: 20px; border: 0px solid #ffff…" at bounding box center [835, 396] width 828 height 596
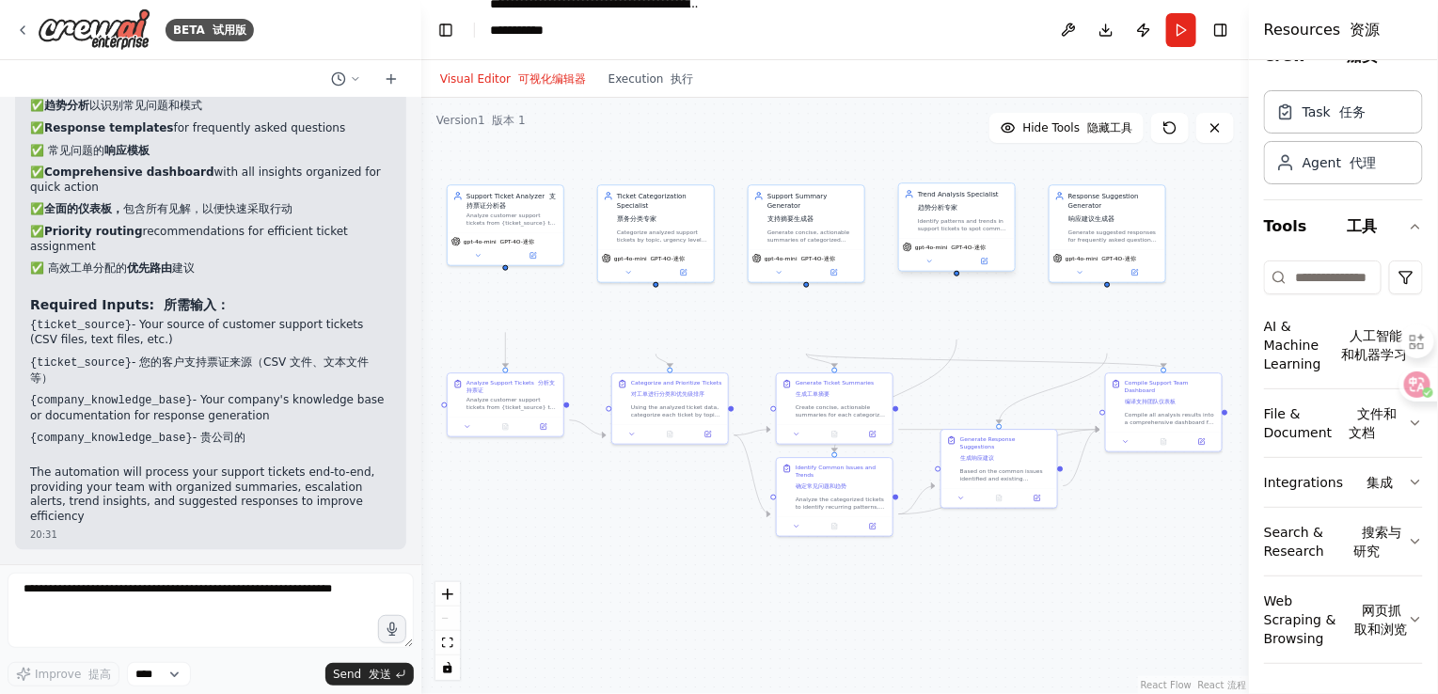
scroll to position [7553, 0]
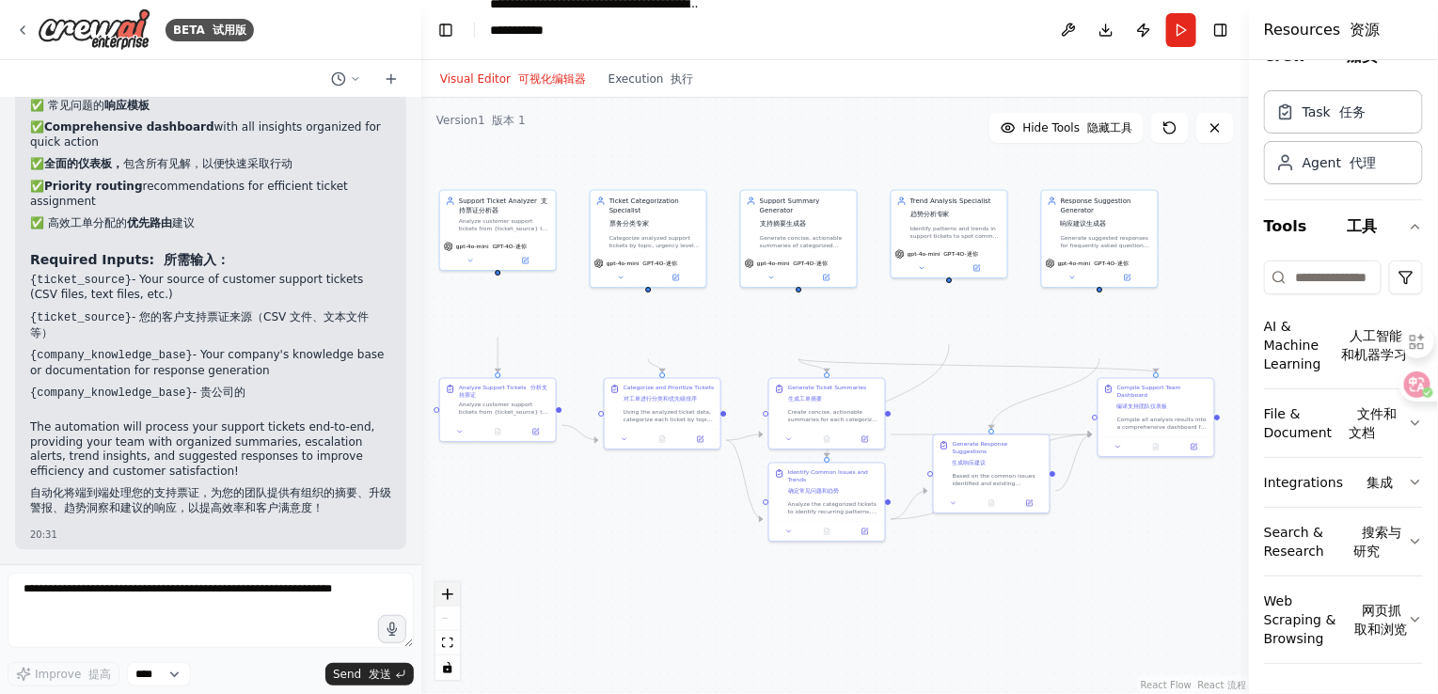
click at [446, 596] on icon "zoom in" at bounding box center [447, 594] width 11 height 11
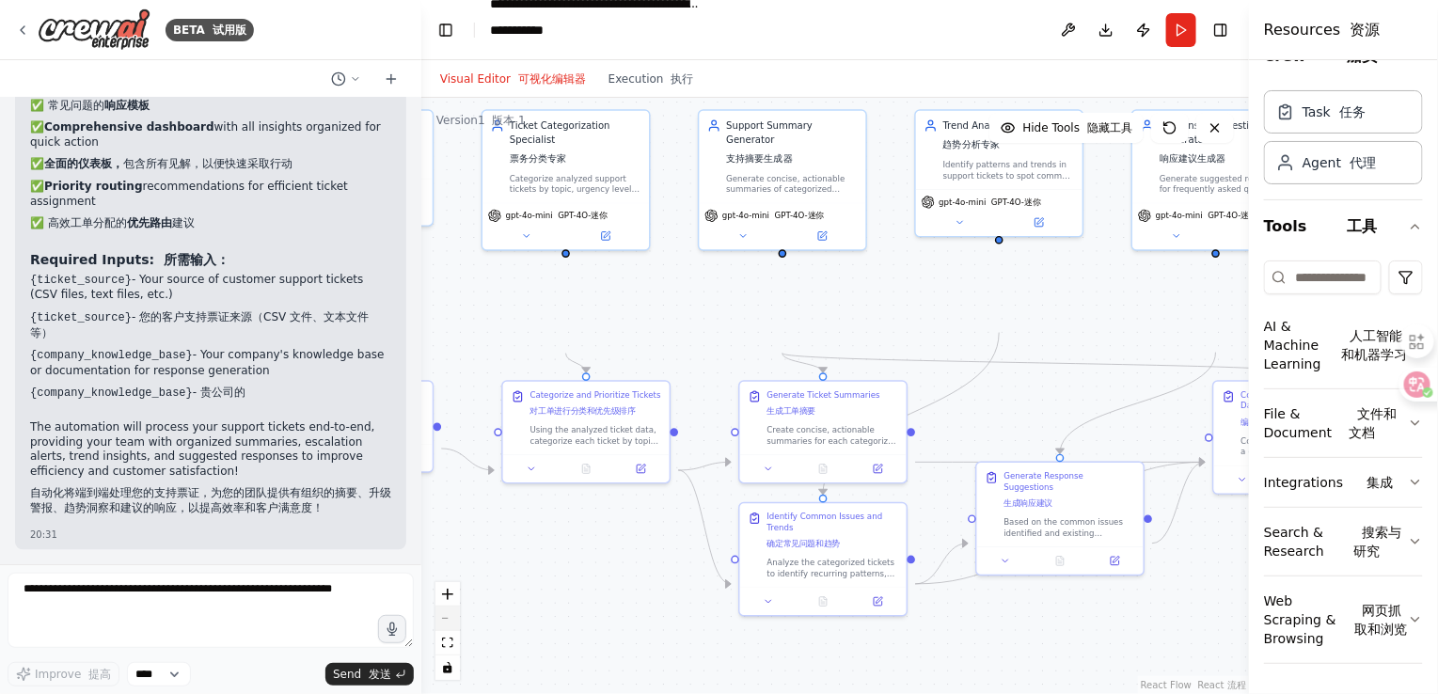
click at [453, 622] on button "zoom out" at bounding box center [448, 619] width 24 height 24
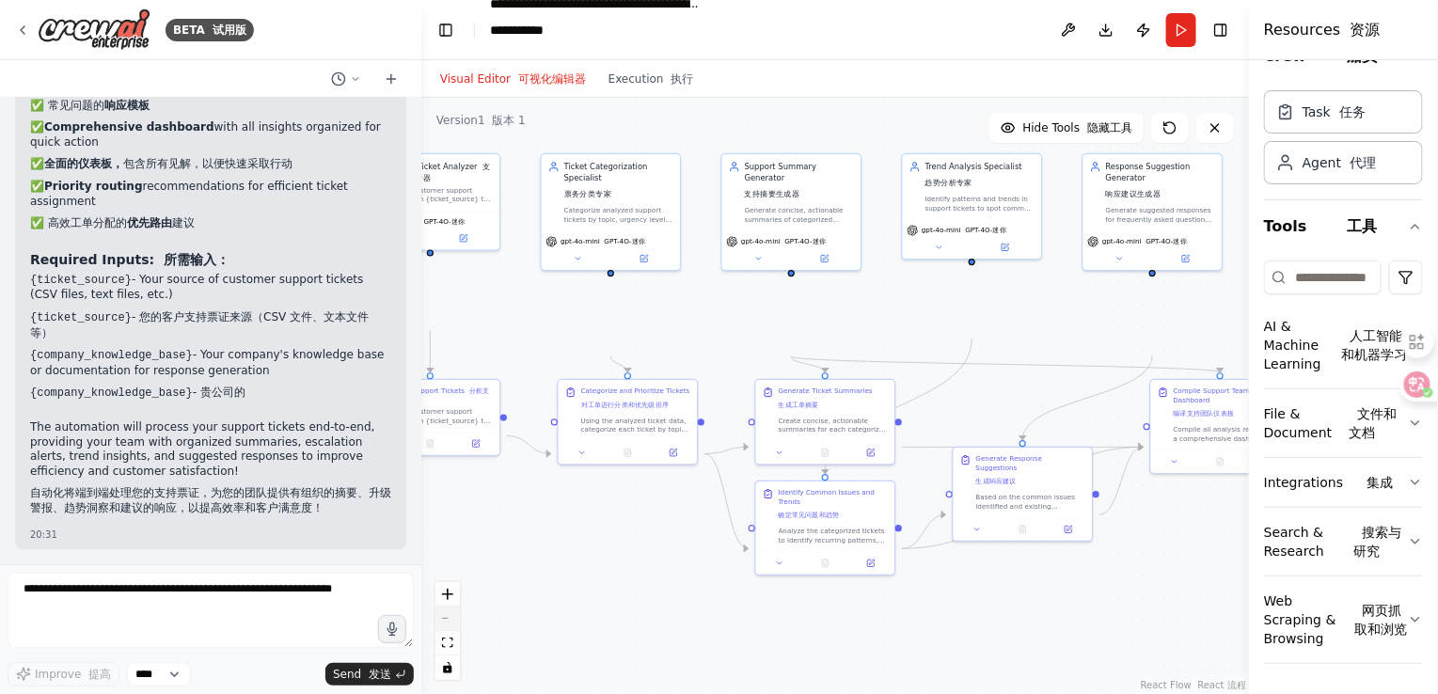
click at [449, 617] on button "zoom out" at bounding box center [448, 619] width 24 height 24
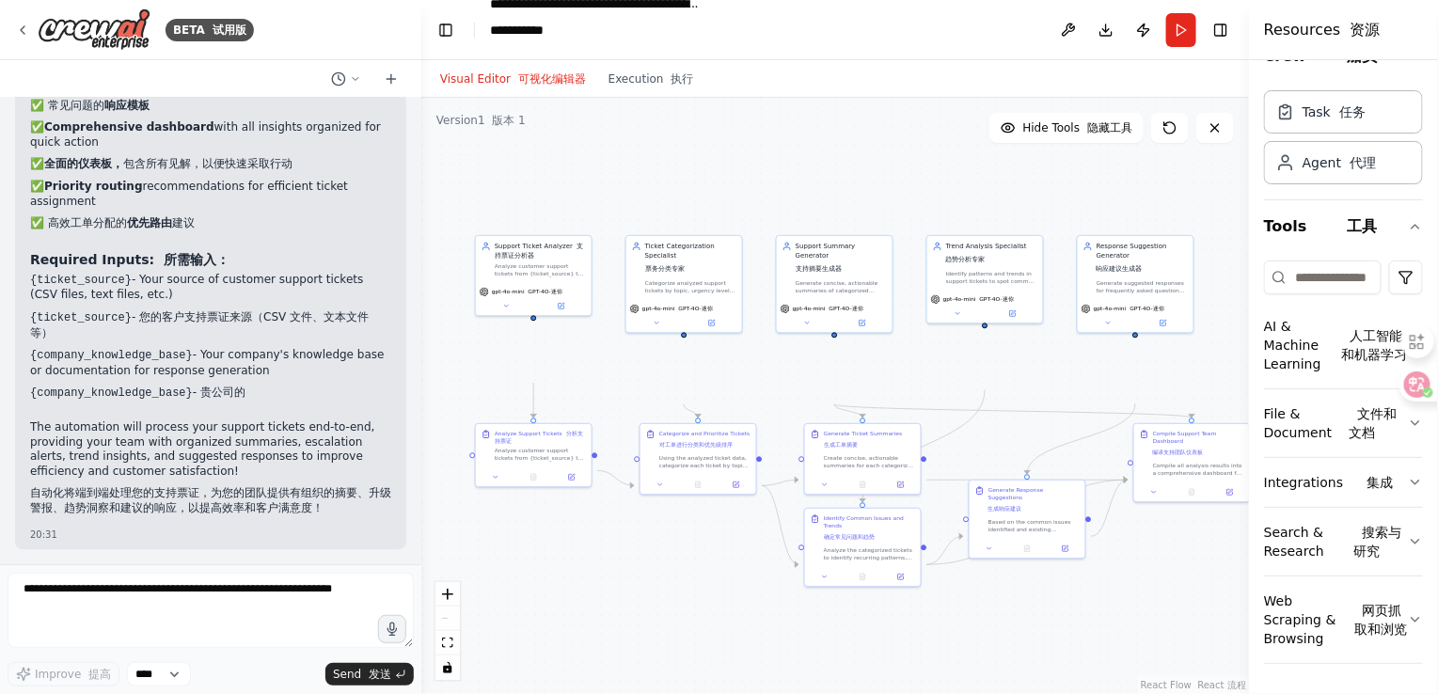
drag, startPoint x: 545, startPoint y: 576, endPoint x: 580, endPoint y: 622, distance: 58.3
click at [580, 622] on div ".deletable-edge-delete-btn { width: 20px; height: 20px; border: 0px solid #ffff…" at bounding box center [835, 396] width 828 height 596
click at [564, 613] on div ".deletable-edge-delete-btn { width: 20px; height: 20px; border: 0px solid #ffff…" at bounding box center [835, 396] width 828 height 596
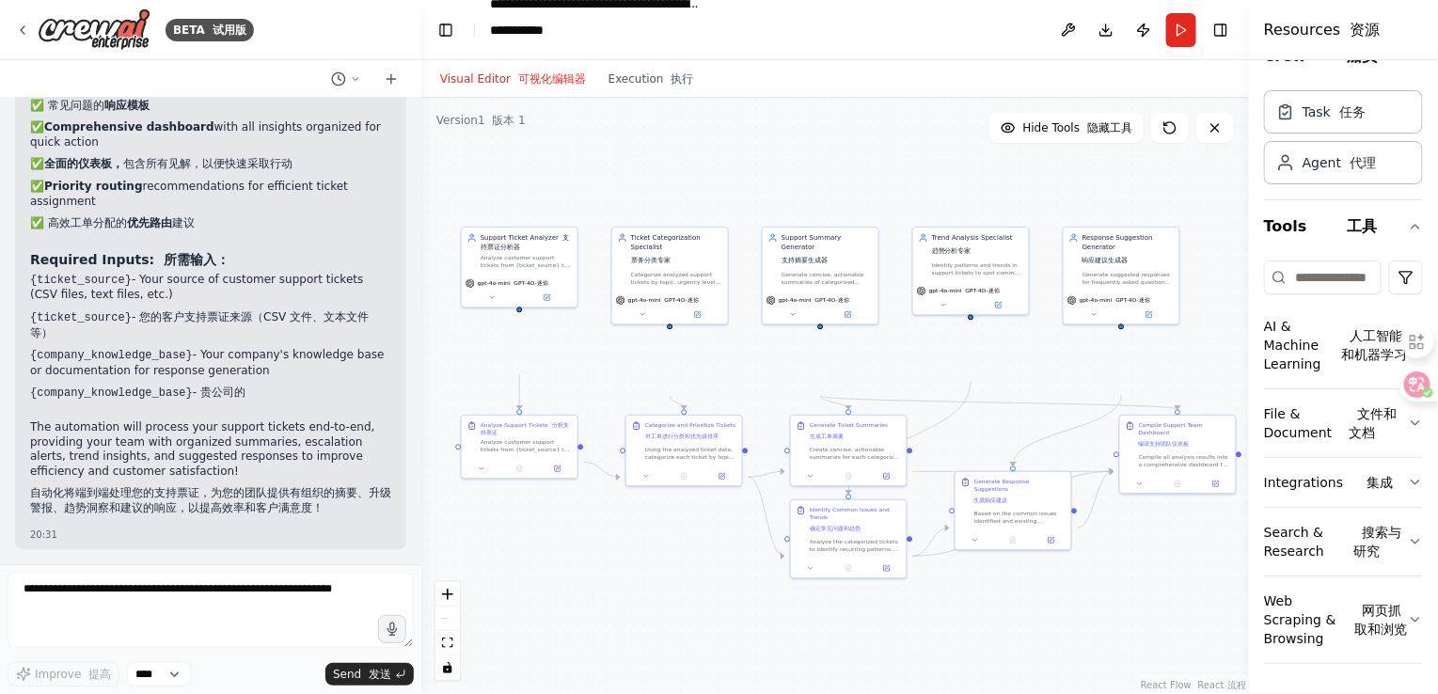
click at [559, 609] on div ".deletable-edge-delete-btn { width: 20px; height: 20px; border: 0px solid #ffff…" at bounding box center [835, 396] width 828 height 596
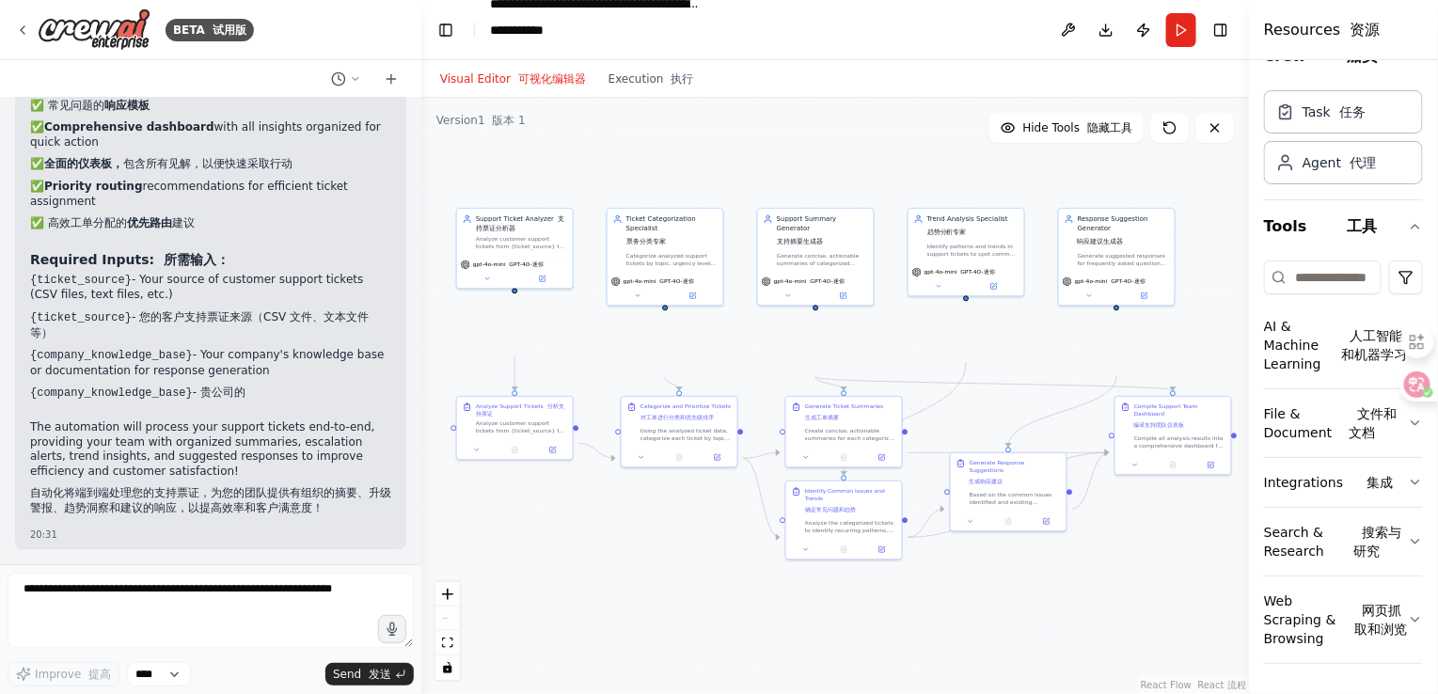
drag, startPoint x: 556, startPoint y: 603, endPoint x: 556, endPoint y: 587, distance: 16.0
click at [556, 587] on div ".deletable-edge-delete-btn { width: 20px; height: 20px; border: 0px solid #ffff…" at bounding box center [835, 396] width 828 height 596
click at [527, 415] on font "分析支持票证" at bounding box center [520, 408] width 88 height 14
click at [532, 577] on div ".deletable-edge-delete-btn { width: 20px; height: 20px; border: 0px solid #ffff…" at bounding box center [835, 396] width 828 height 596
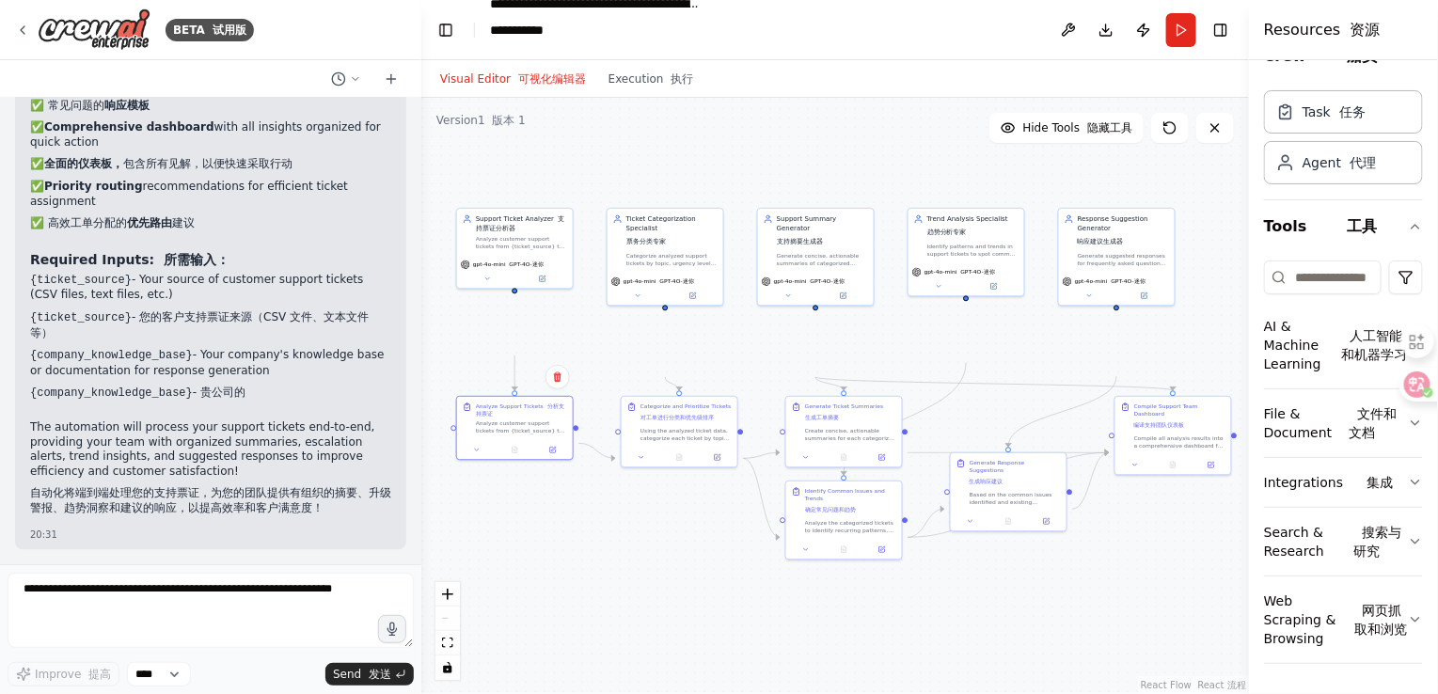
click at [532, 577] on div ".deletable-edge-delete-btn { width: 20px; height: 20px; border: 0px solid #ffff…" at bounding box center [835, 396] width 828 height 596
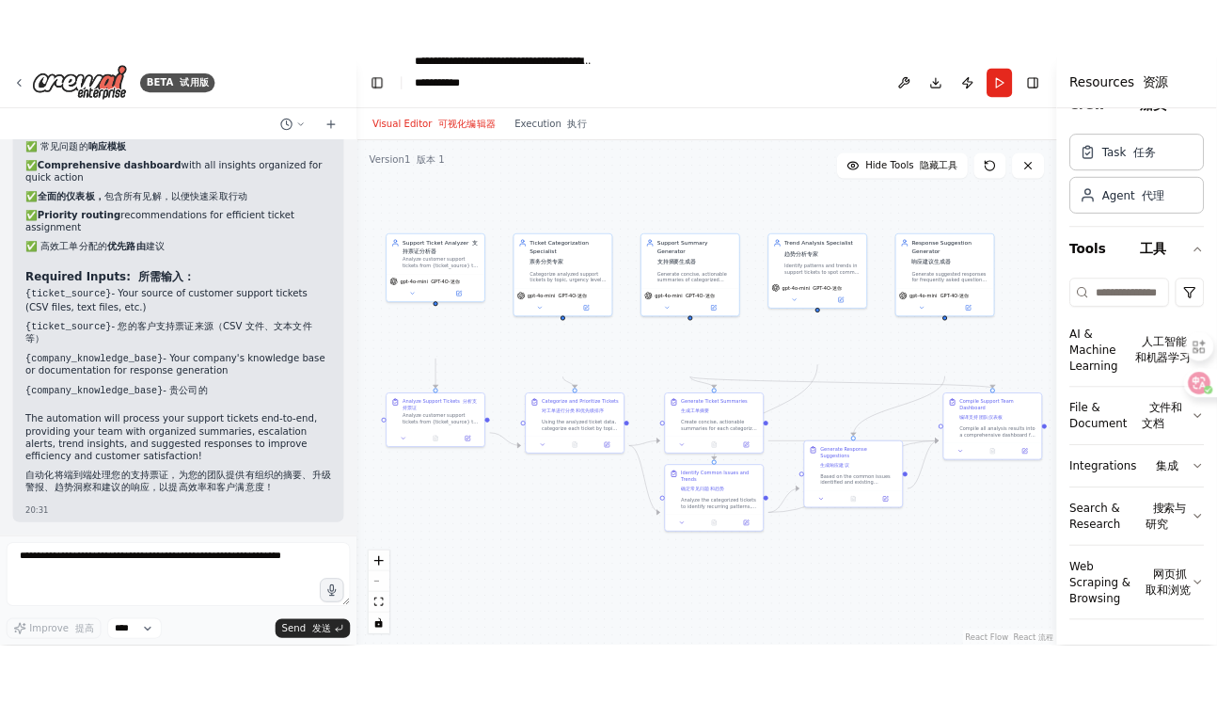
scroll to position [8091, 0]
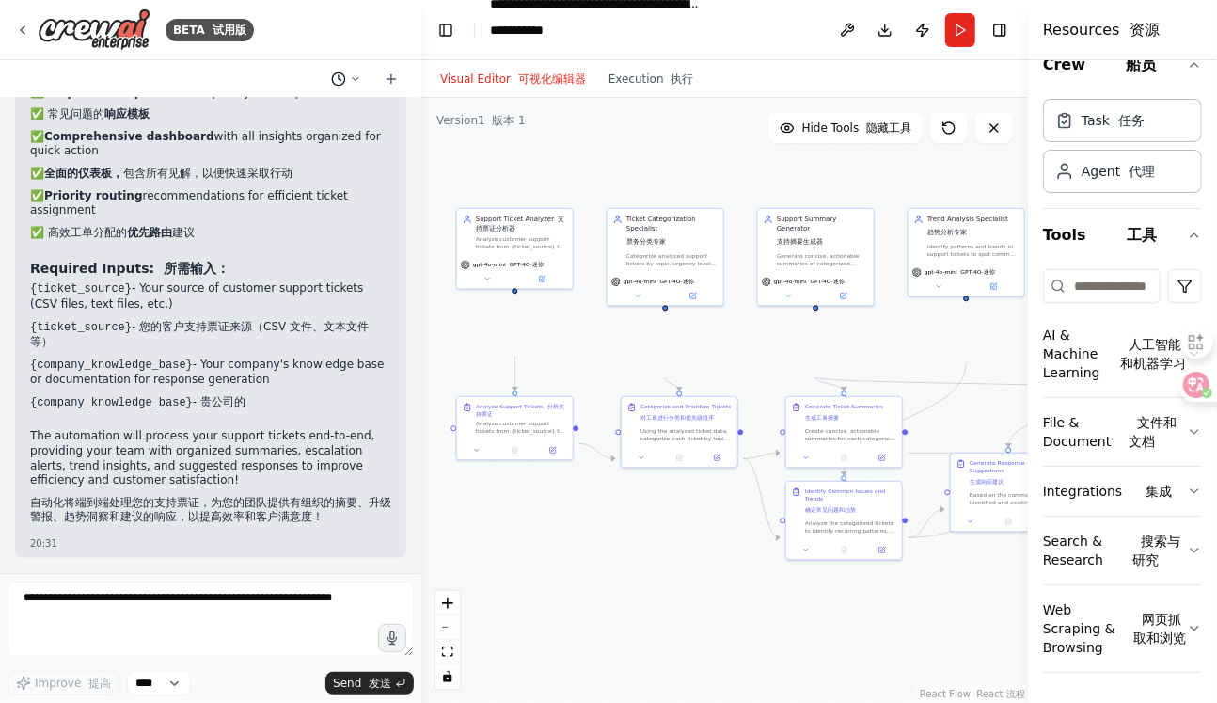
click at [350, 85] on icon at bounding box center [355, 78] width 11 height 11
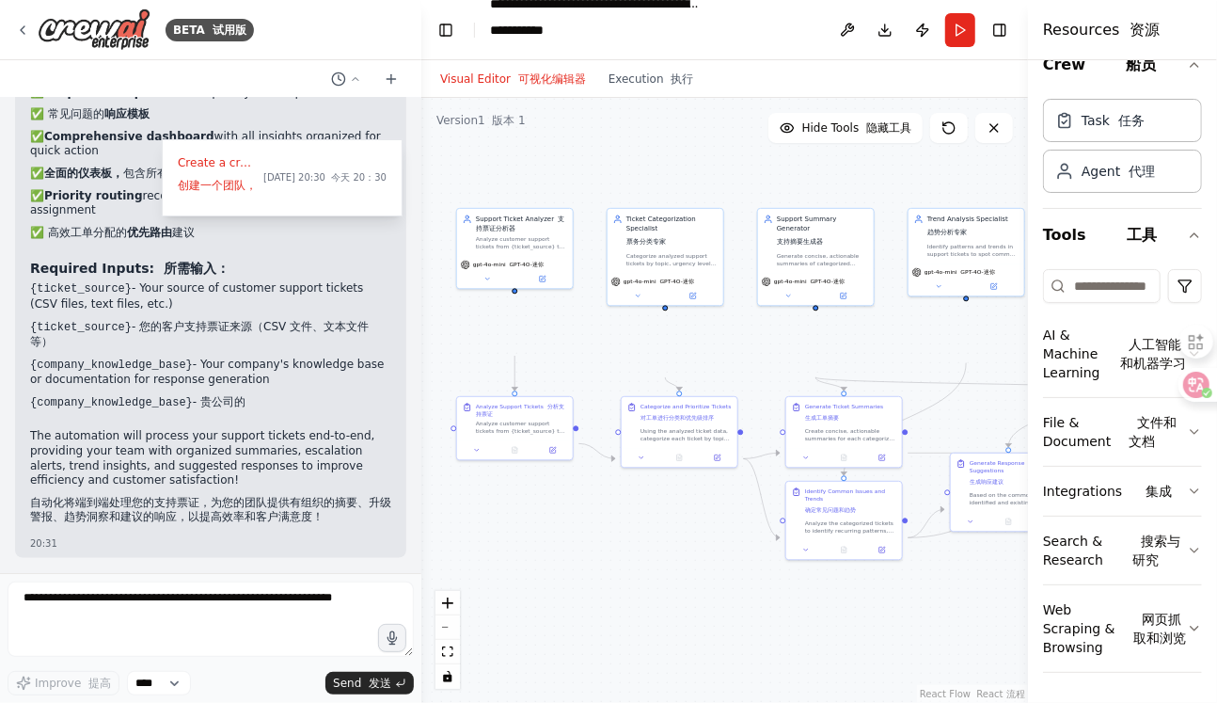
click at [226, 115] on div at bounding box center [210, 351] width 421 height 703
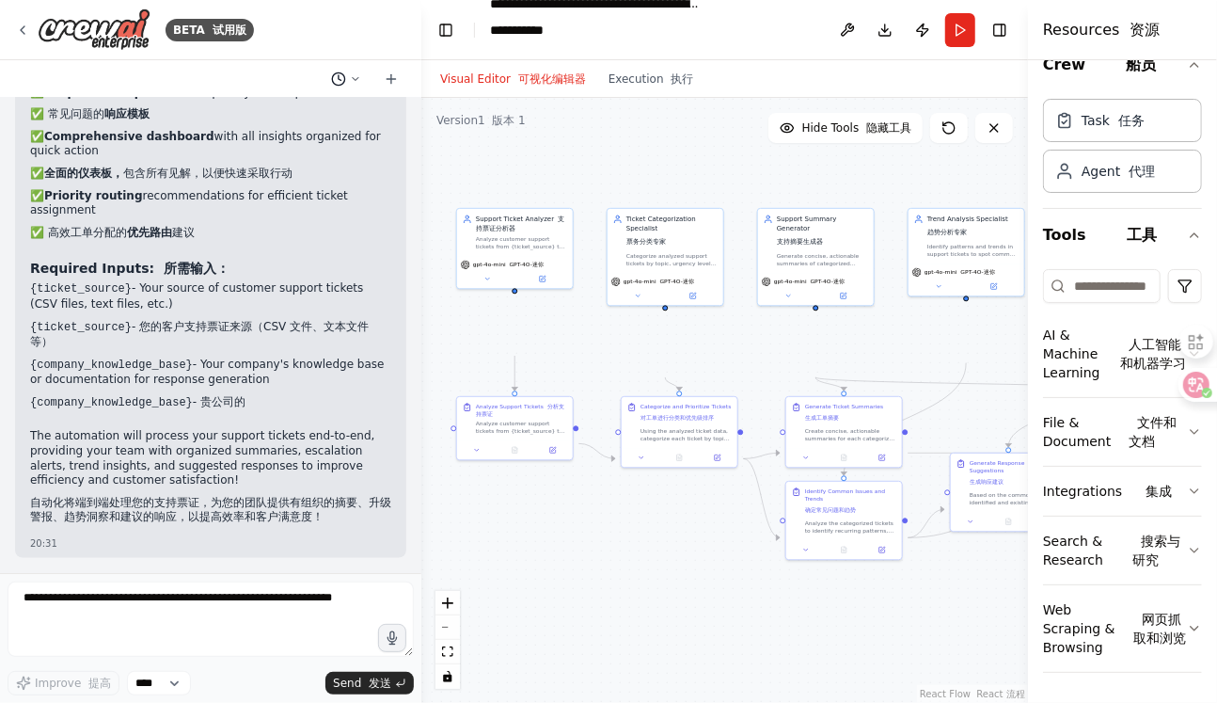
click at [353, 80] on icon at bounding box center [356, 78] width 6 height 3
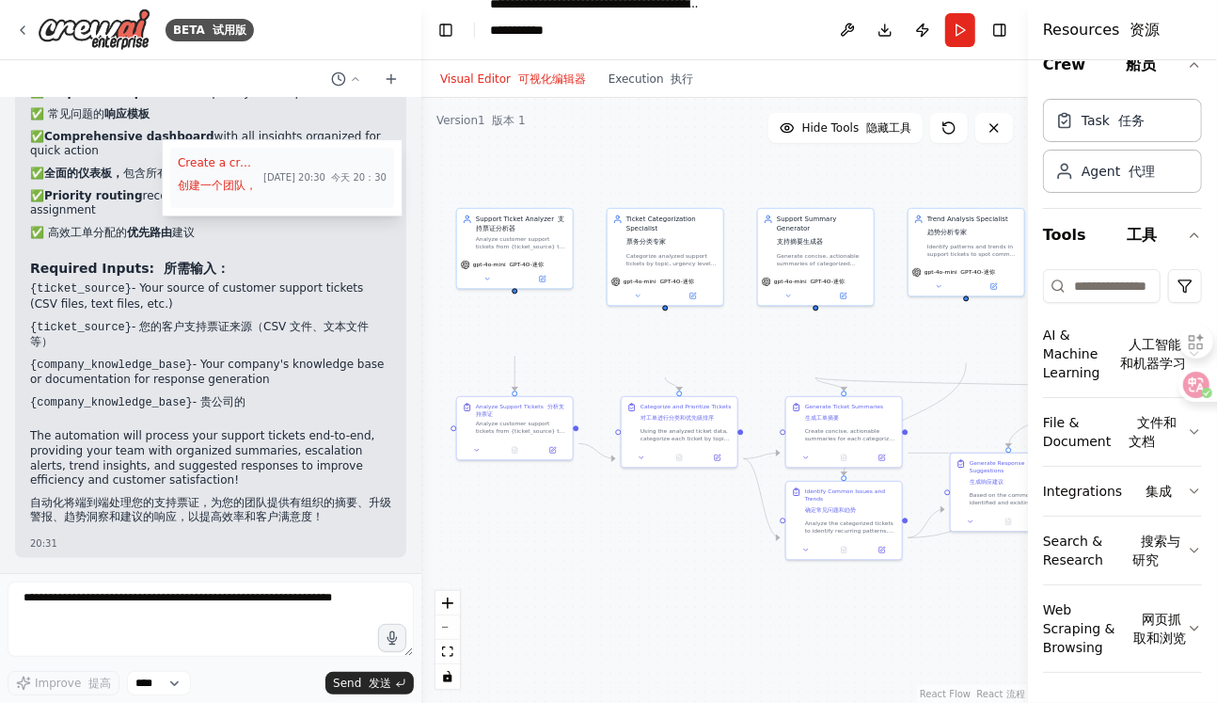
click at [256, 171] on span "Create a crew that automatically reads through customer support tickets, catego…" at bounding box center [217, 177] width 78 height 45
click at [302, 171] on p "✅ Automated categorization by topic and urgency level ✅ 按主题和紧急程度自动 分类 ✅ Escalat…" at bounding box center [210, 92] width 361 height 310
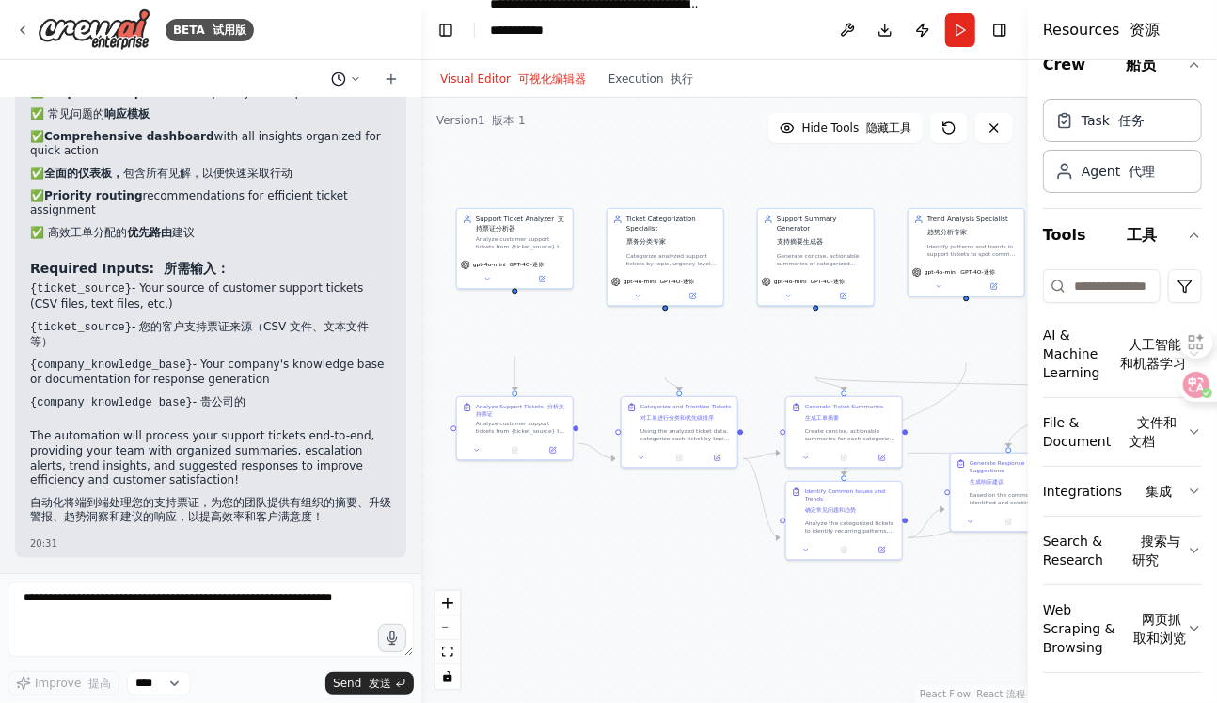
click at [353, 80] on icon at bounding box center [356, 78] width 6 height 3
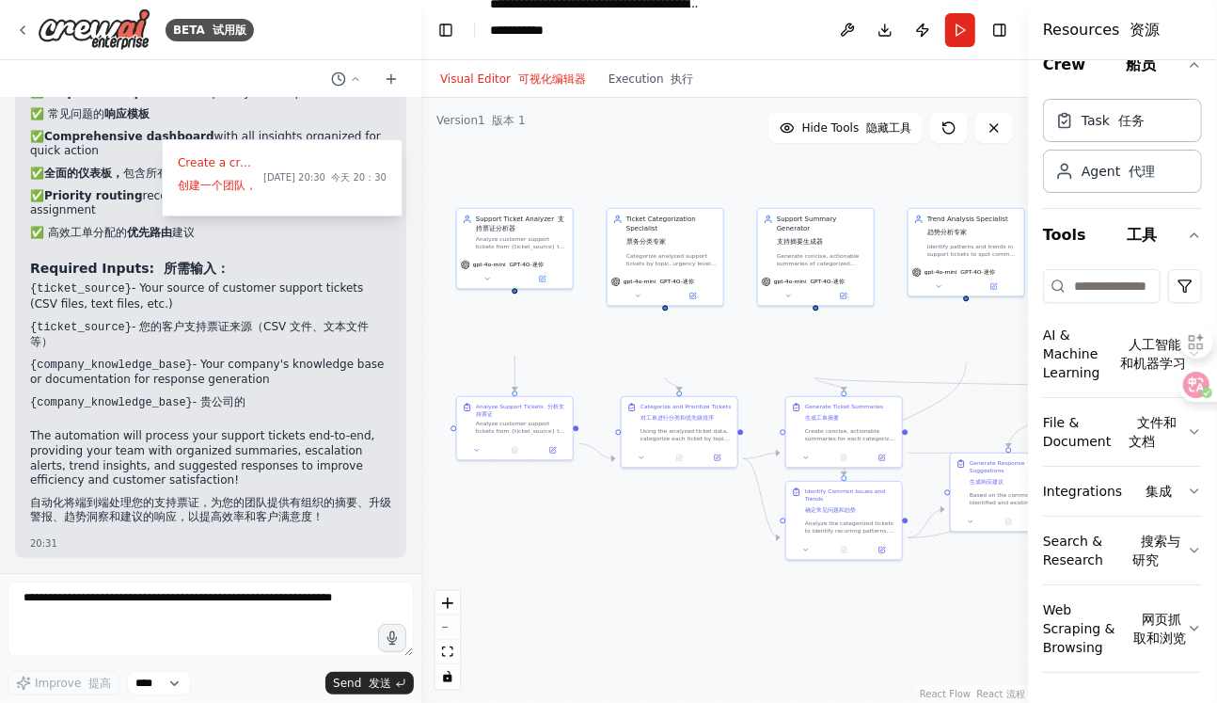
click at [373, 119] on div at bounding box center [210, 351] width 421 height 703
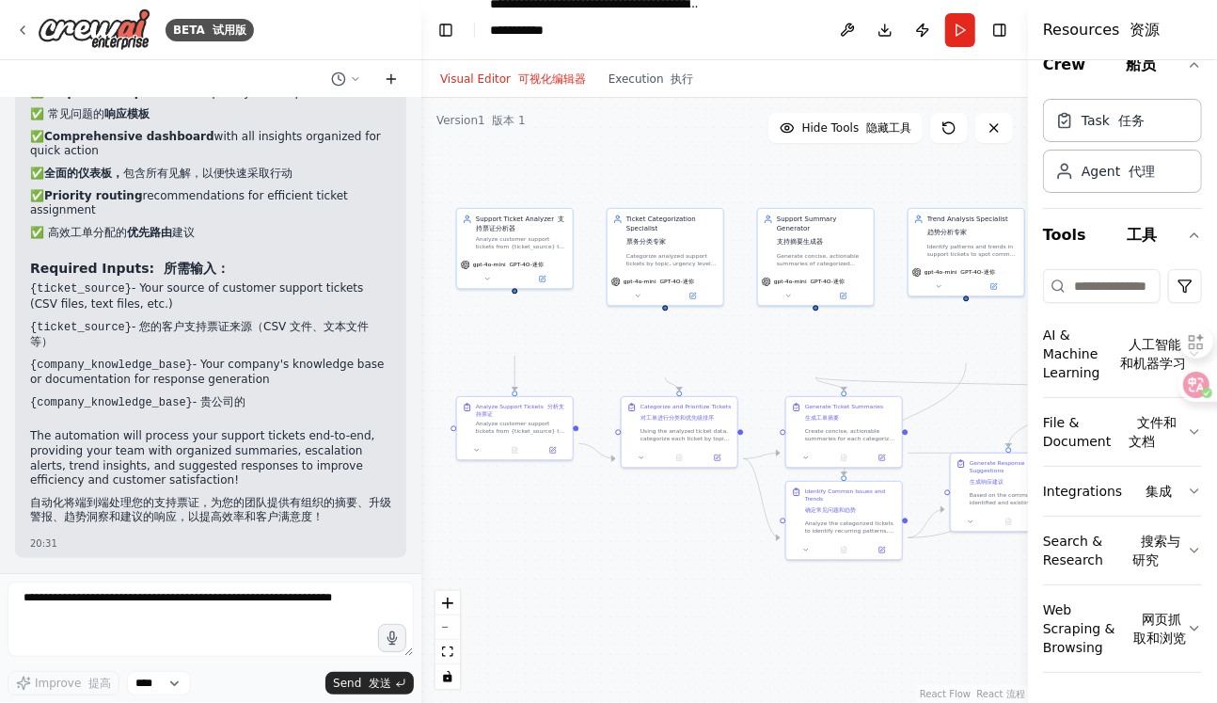
click at [384, 87] on icon at bounding box center [391, 78] width 15 height 15
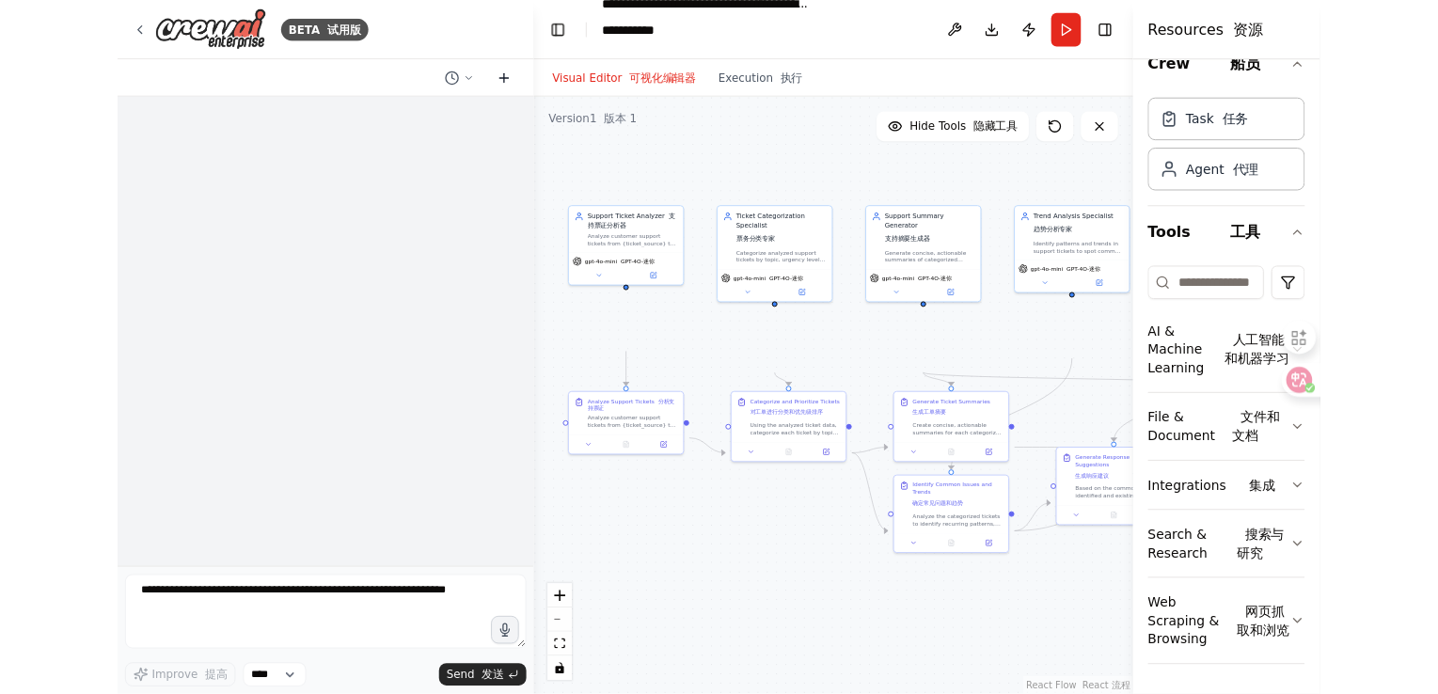
scroll to position [0, 0]
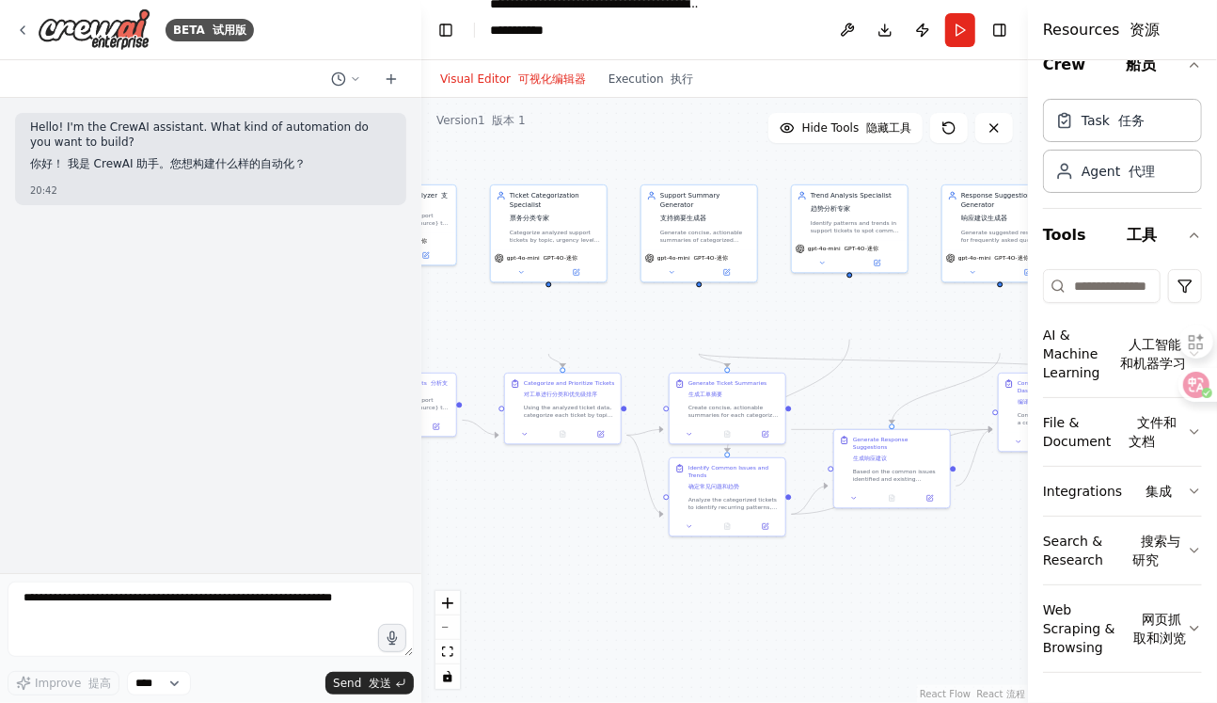
drag, startPoint x: 575, startPoint y: 603, endPoint x: 486, endPoint y: 584, distance: 90.4
click at [486, 584] on div ".deletable-edge-delete-btn { width: 20px; height: 20px; border: 0px solid #ffff…" at bounding box center [724, 400] width 607 height 605
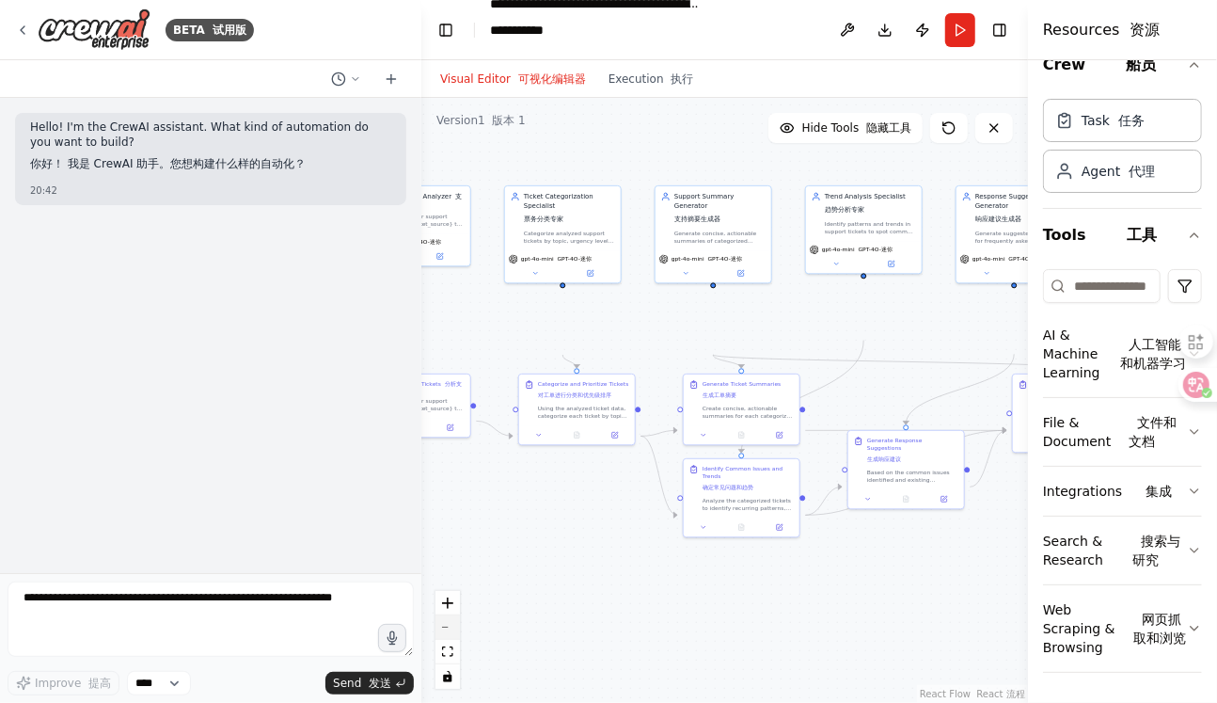
click at [451, 628] on button "zoom out" at bounding box center [448, 627] width 24 height 24
click at [453, 627] on div "React Flow controls" at bounding box center [448, 640] width 24 height 98
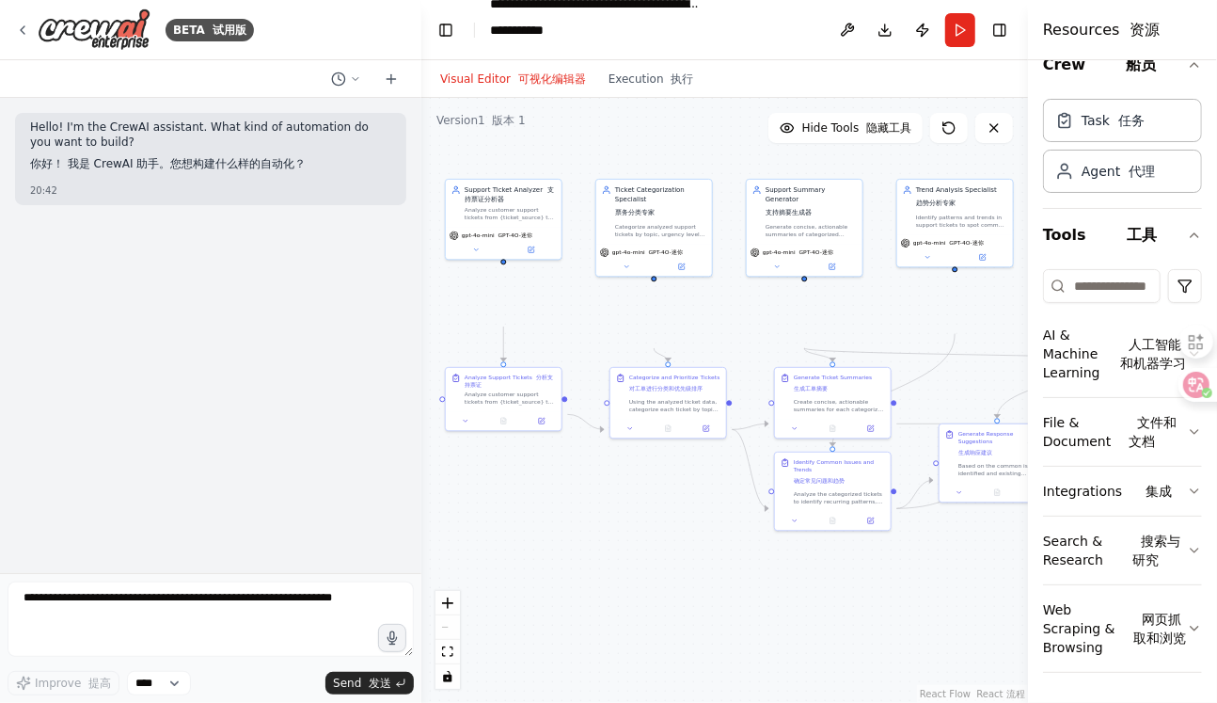
drag, startPoint x: 599, startPoint y: 580, endPoint x: 693, endPoint y: 574, distance: 94.3
click at [692, 574] on div ".deletable-edge-delete-btn { width: 20px; height: 20px; border: 0px solid #ffff…" at bounding box center [724, 400] width 607 height 605
click at [451, 651] on icon "fit view" at bounding box center [447, 651] width 11 height 10
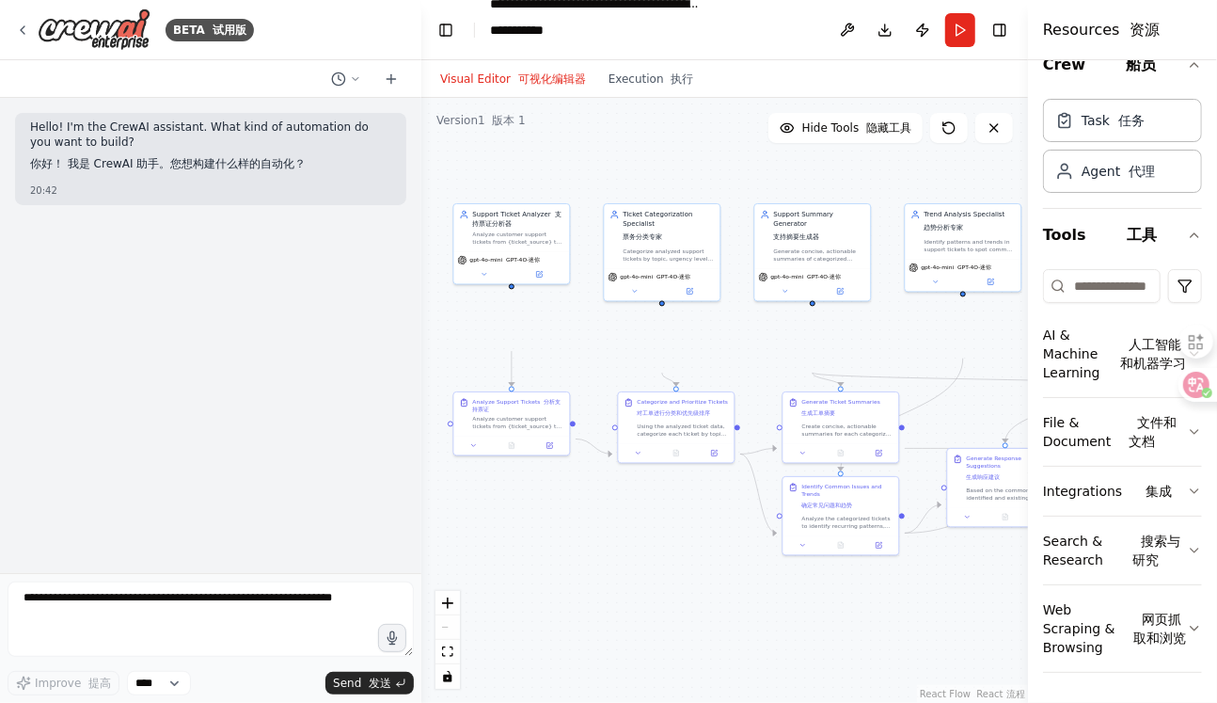
drag, startPoint x: 516, startPoint y: 590, endPoint x: 602, endPoint y: 610, distance: 87.9
click at [617, 611] on div ".deletable-edge-delete-btn { width: 20px; height: 20px; border: 0px solid #ffff…" at bounding box center [724, 400] width 607 height 605
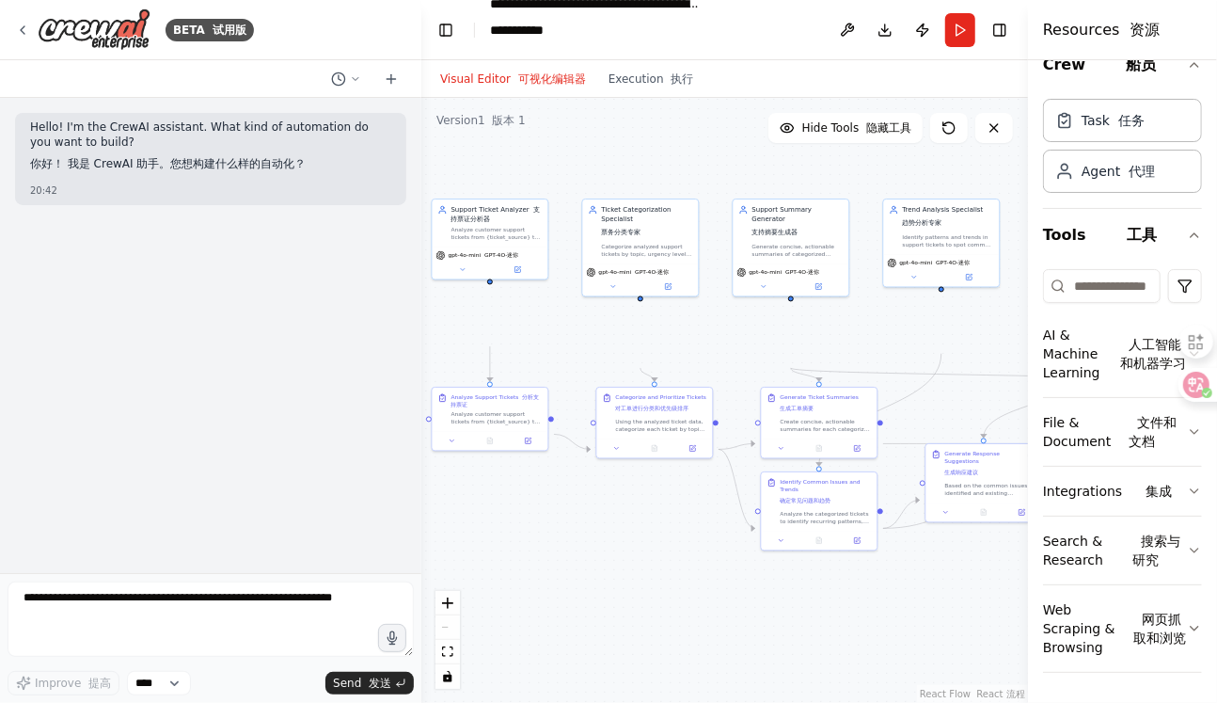
click at [594, 606] on div ".deletable-edge-delete-btn { width: 20px; height: 20px; border: 0px solid #ffff…" at bounding box center [724, 400] width 607 height 605
click at [391, 83] on icon at bounding box center [391, 78] width 0 height 8
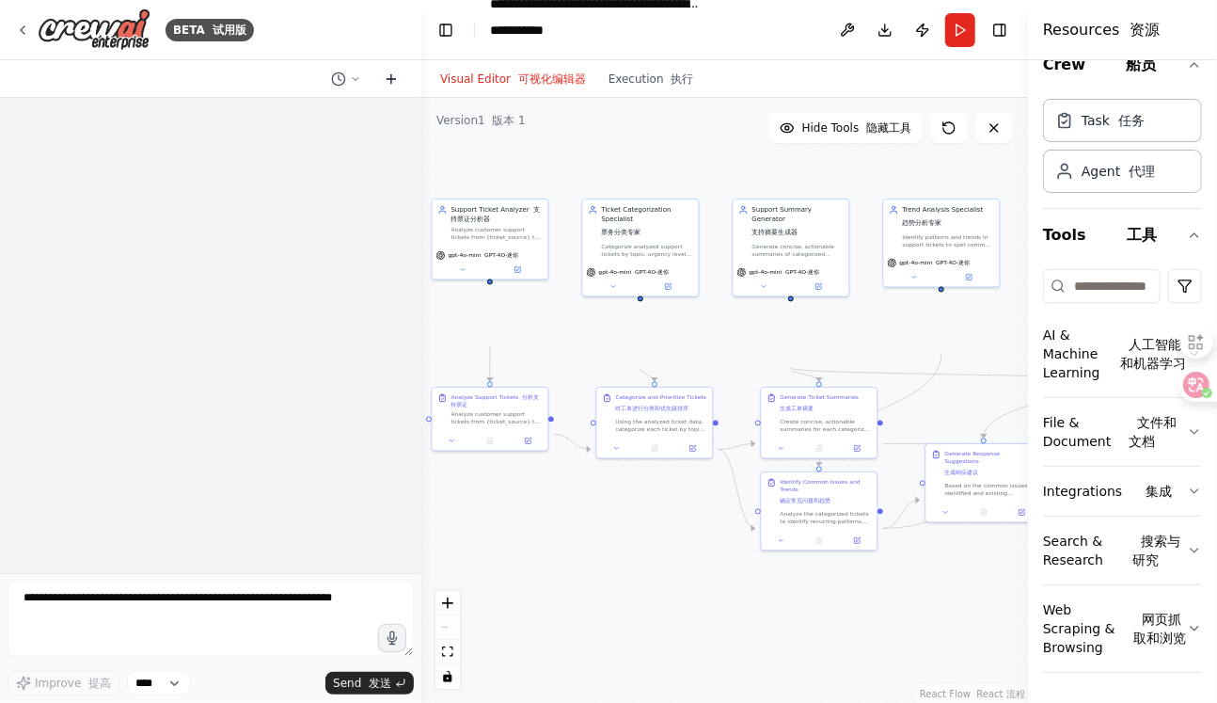
click at [391, 83] on icon at bounding box center [391, 78] width 0 height 8
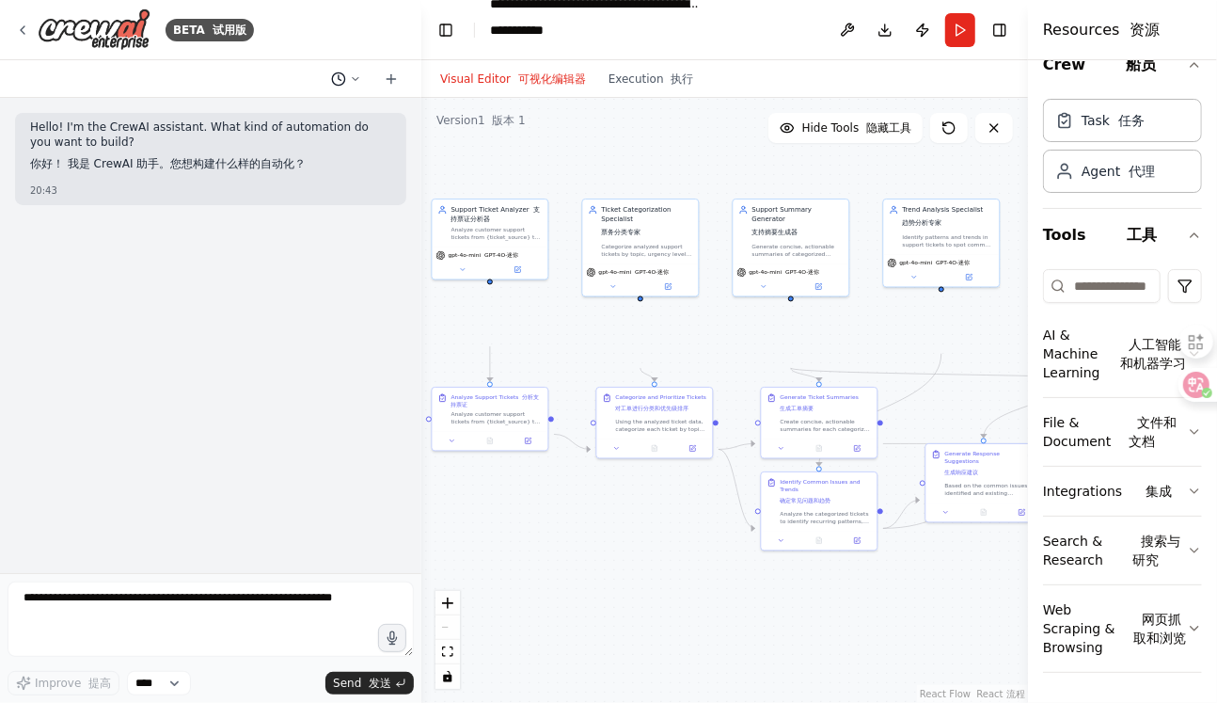
click at [350, 85] on icon at bounding box center [355, 78] width 11 height 11
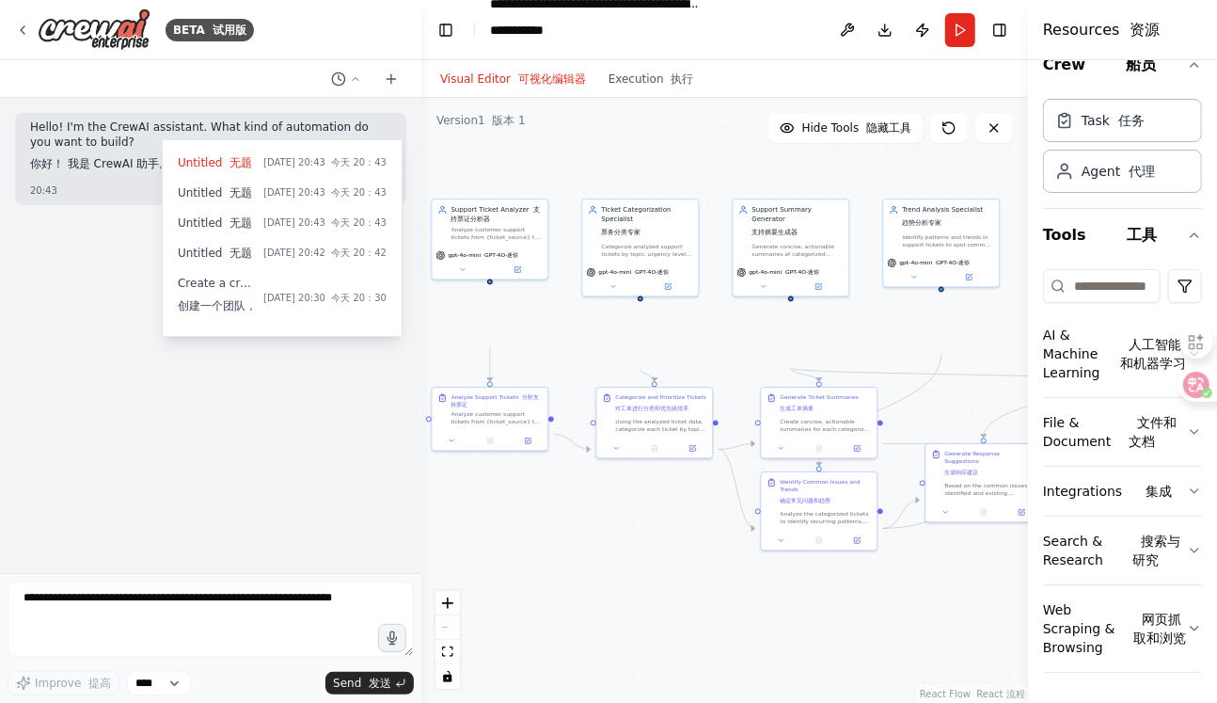
drag, startPoint x: 274, startPoint y: 304, endPoint x: 129, endPoint y: 449, distance: 204.9
click at [129, 449] on div at bounding box center [210, 351] width 421 height 703
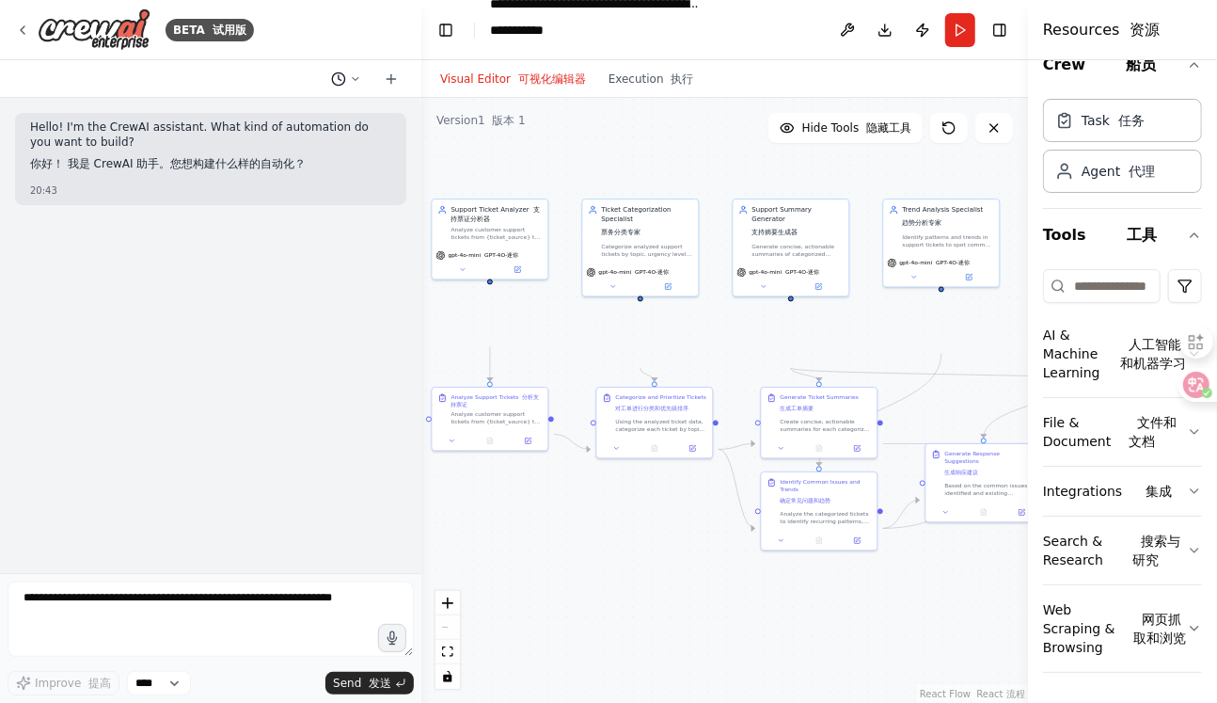
click at [350, 85] on icon at bounding box center [355, 78] width 11 height 11
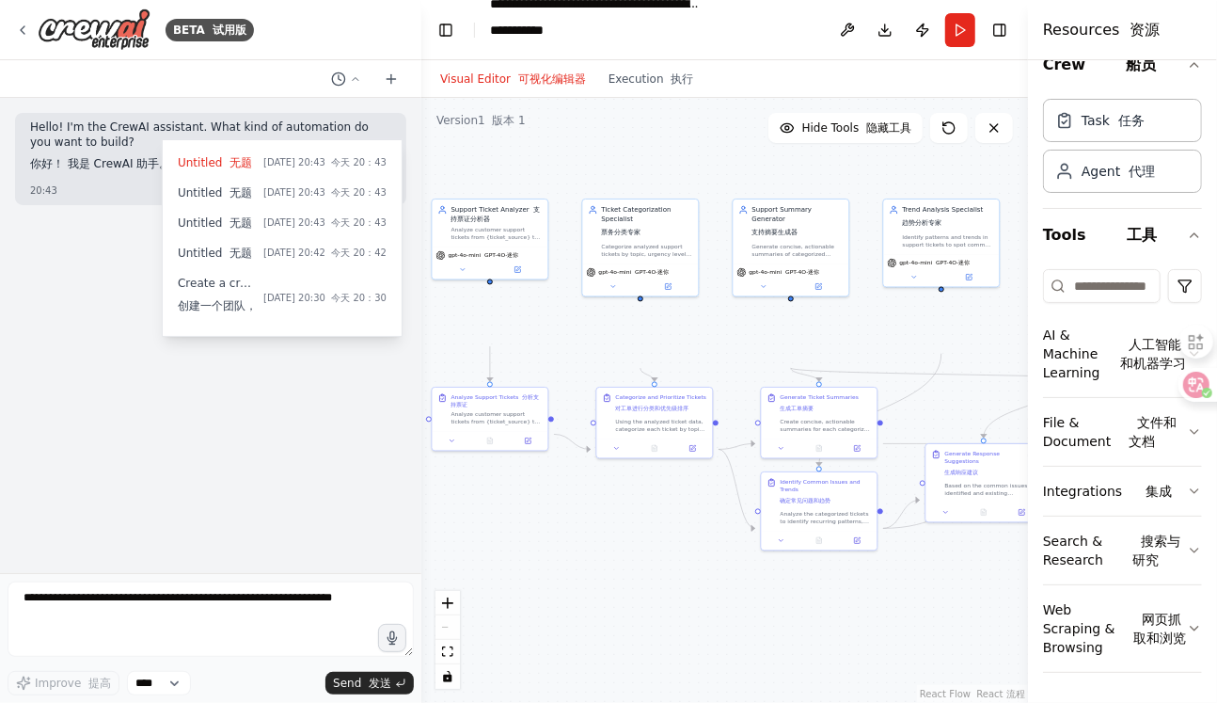
drag, startPoint x: 253, startPoint y: 260, endPoint x: 114, endPoint y: 388, distance: 189.1
click at [114, 388] on div at bounding box center [210, 351] width 421 height 703
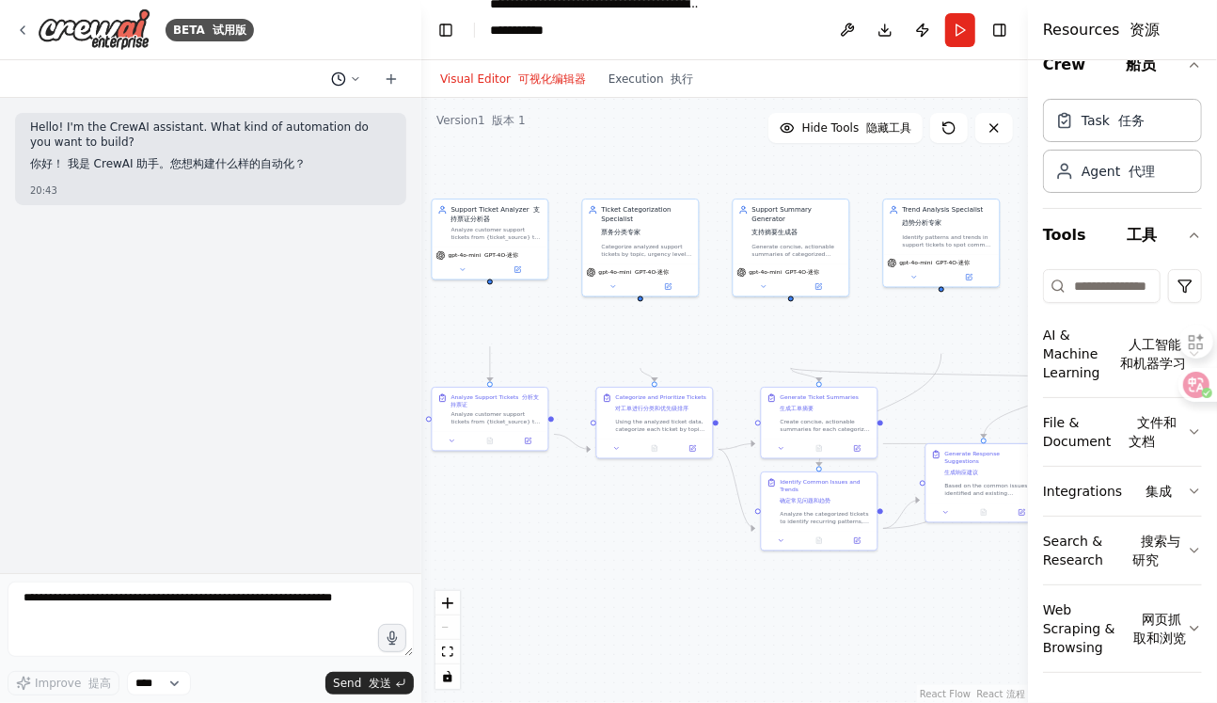
click at [350, 85] on icon at bounding box center [355, 78] width 11 height 11
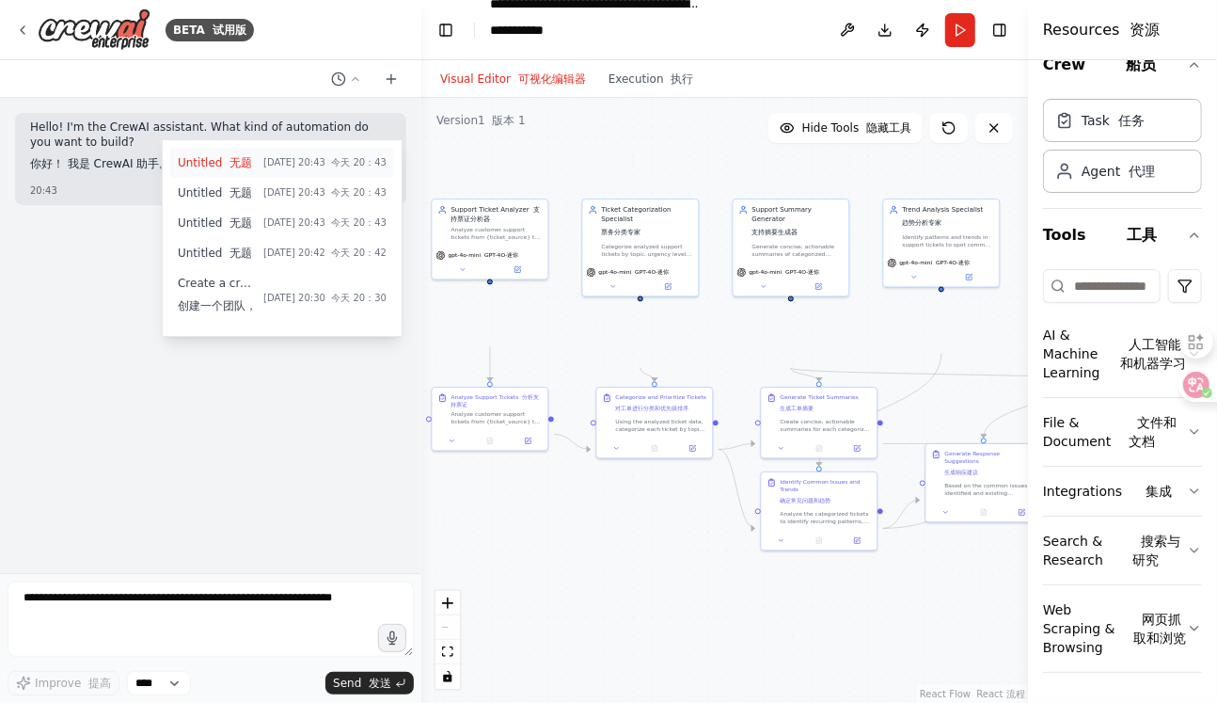
drag, startPoint x: 230, startPoint y: 222, endPoint x: 209, endPoint y: 183, distance: 44.2
click at [209, 170] on span "Untitled 无题" at bounding box center [217, 162] width 78 height 15
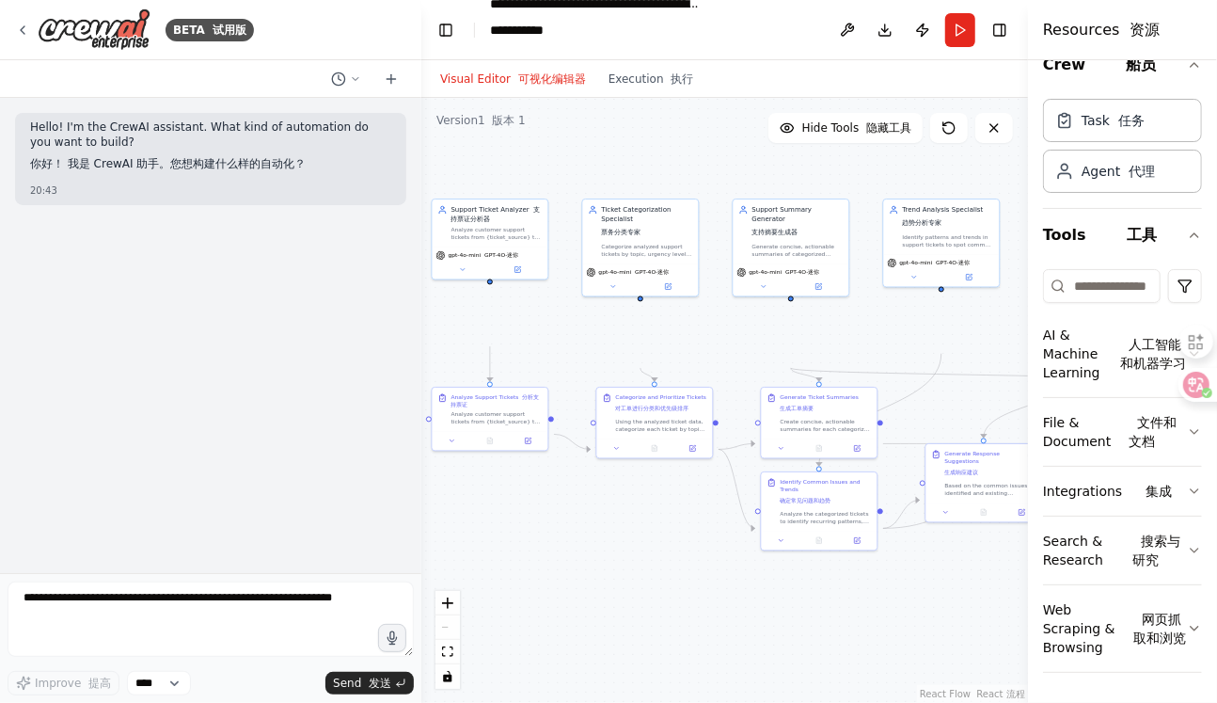
drag, startPoint x: 221, startPoint y: 185, endPoint x: 132, endPoint y: 397, distance: 229.8
click at [133, 402] on div "Hello! I'm the CrewAI assistant. What kind of automation do you want to build? …" at bounding box center [210, 335] width 421 height 475
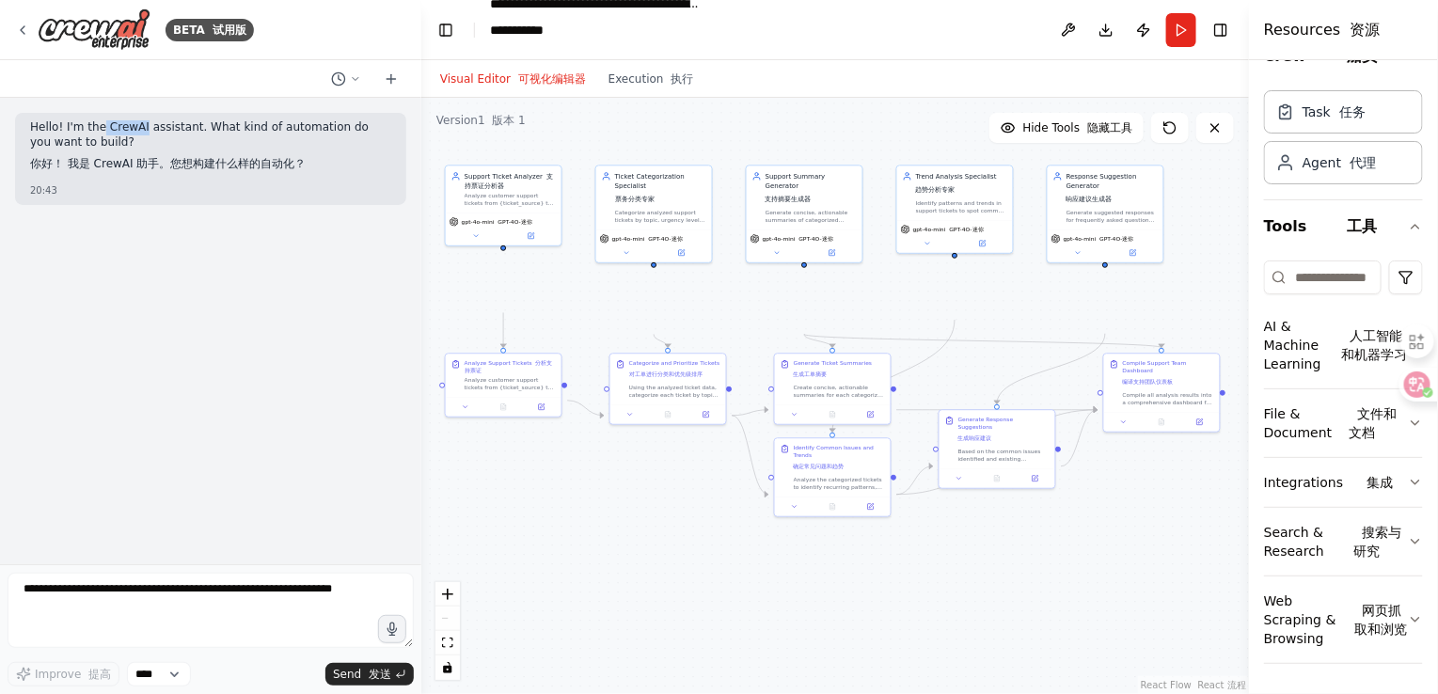
drag, startPoint x: 155, startPoint y: 192, endPoint x: 217, endPoint y: 192, distance: 62.1
click at [217, 180] on p "Hello! I'm the CrewAI assistant. What kind of automation do you want to build? …" at bounding box center [210, 149] width 361 height 59
copy p "CrewAI"
